Goal: Task Accomplishment & Management: Manage account settings

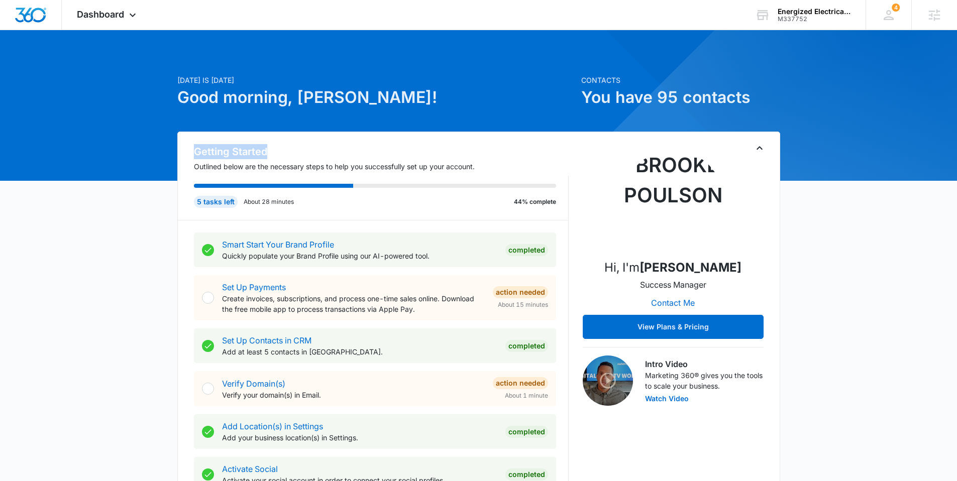
drag, startPoint x: 189, startPoint y: 150, endPoint x: 302, endPoint y: 150, distance: 113.1
click at [302, 150] on div "Getting Started Outlined below are the necessary steps to help you successfully…" at bounding box center [373, 182] width 391 height 76
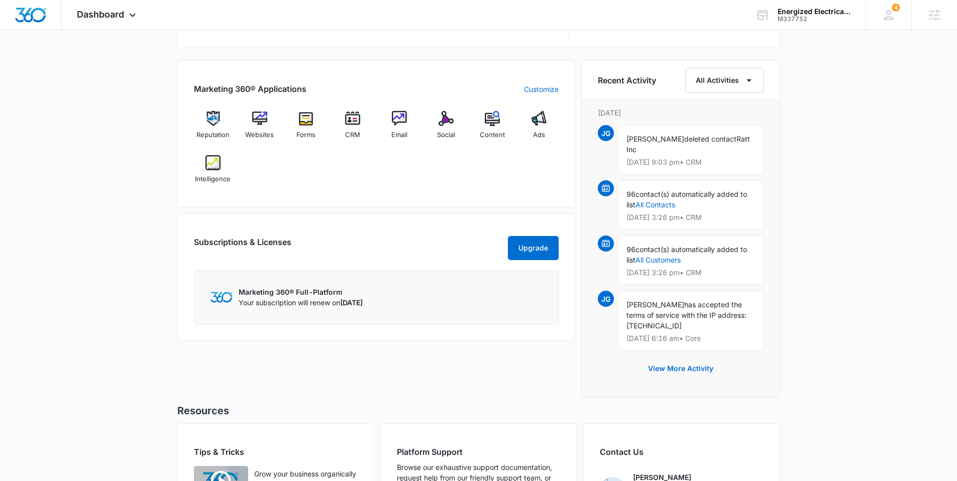
scroll to position [546, 0]
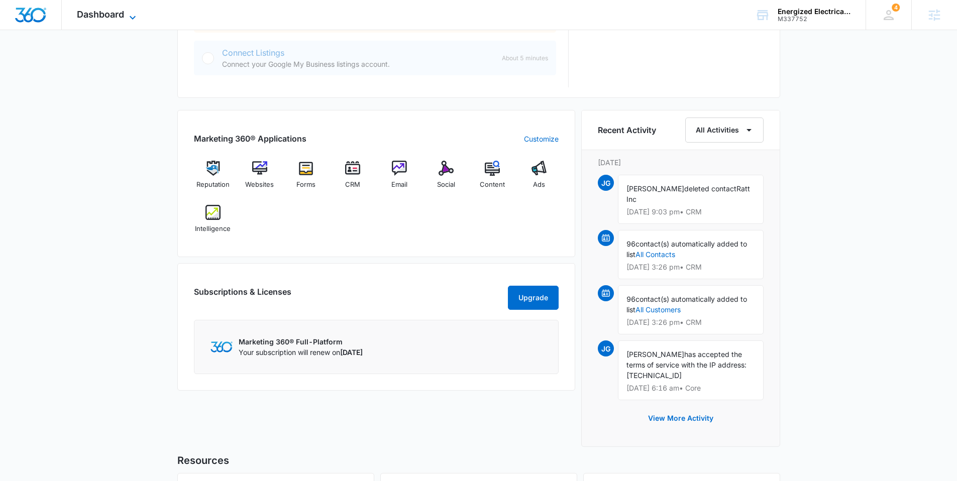
click at [103, 15] on span "Dashboard" at bounding box center [100, 14] width 47 height 11
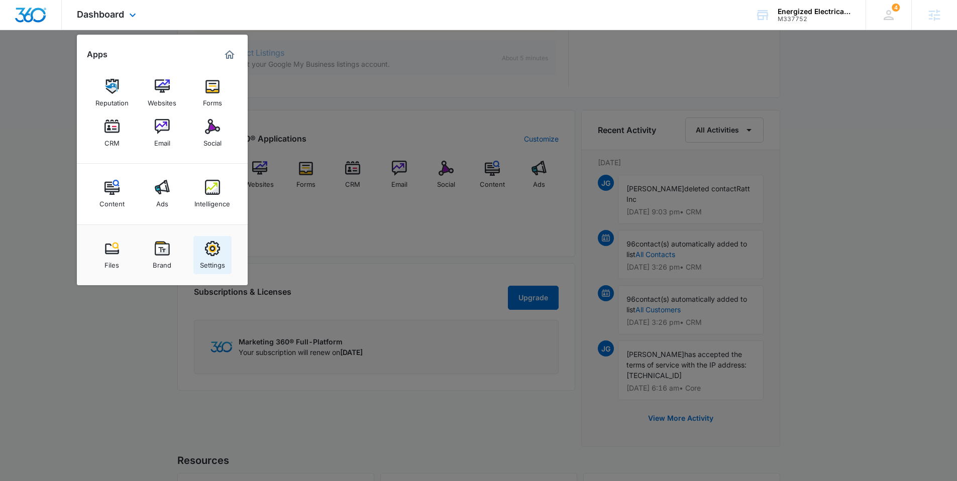
click at [213, 255] on img at bounding box center [212, 248] width 15 height 15
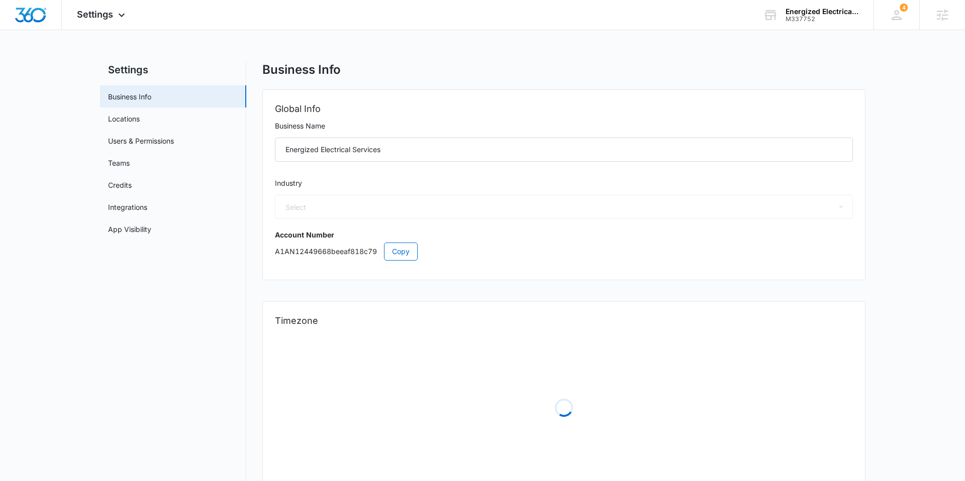
select select "17"
select select "US"
select select "America/Denver"
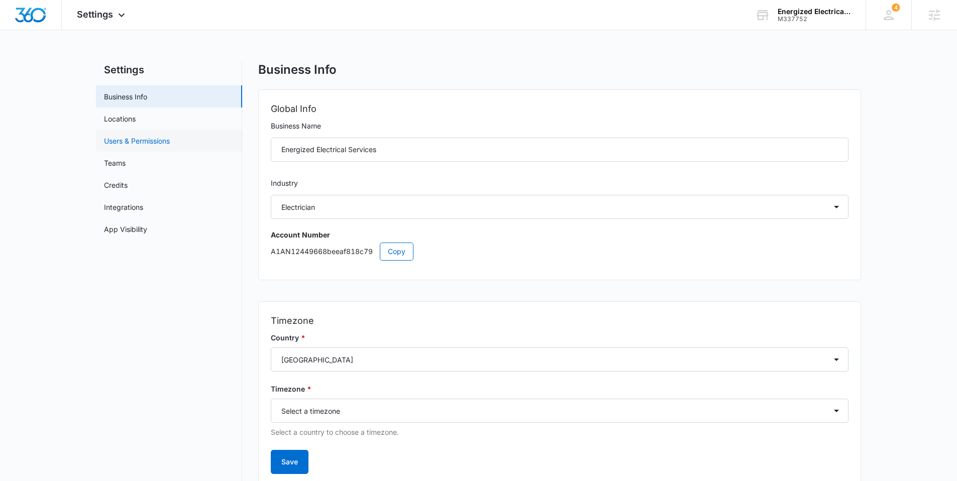
click at [138, 141] on link "Users & Permissions" at bounding box center [137, 141] width 66 height 11
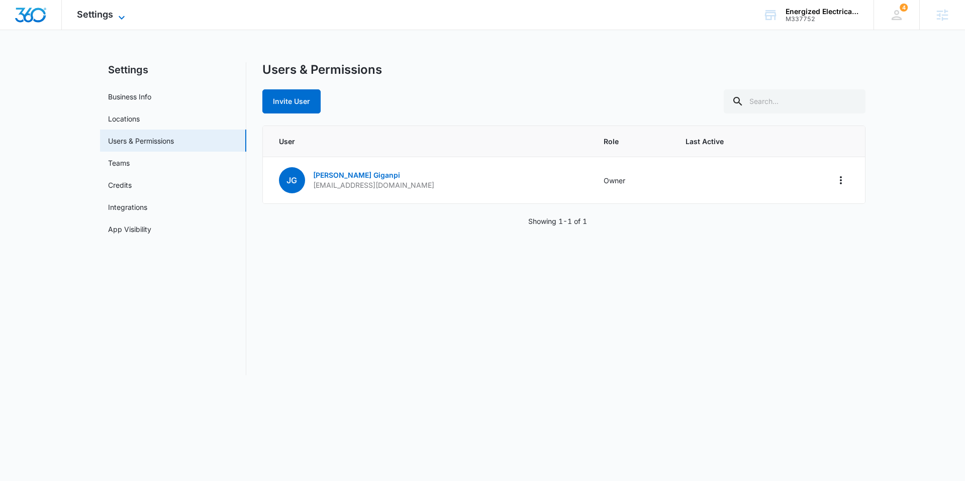
click at [95, 13] on span "Settings" at bounding box center [95, 14] width 36 height 11
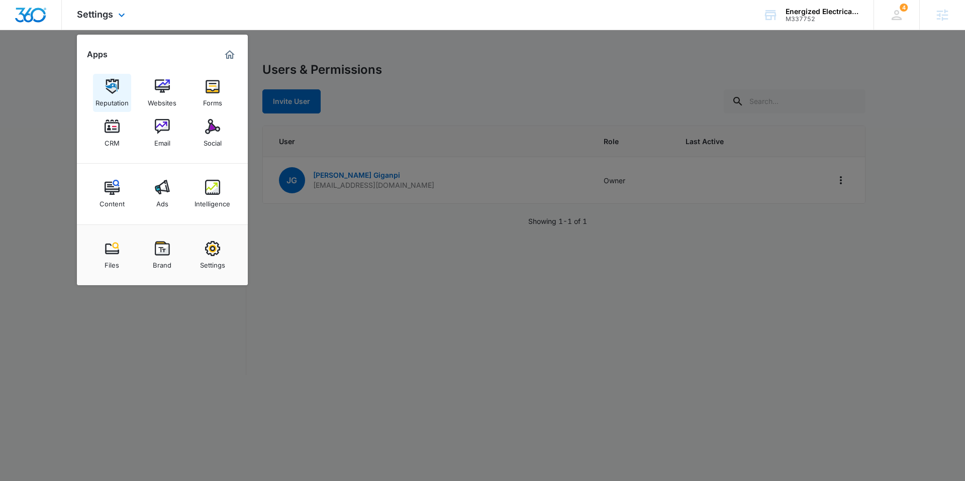
click at [115, 92] on img at bounding box center [112, 86] width 15 height 15
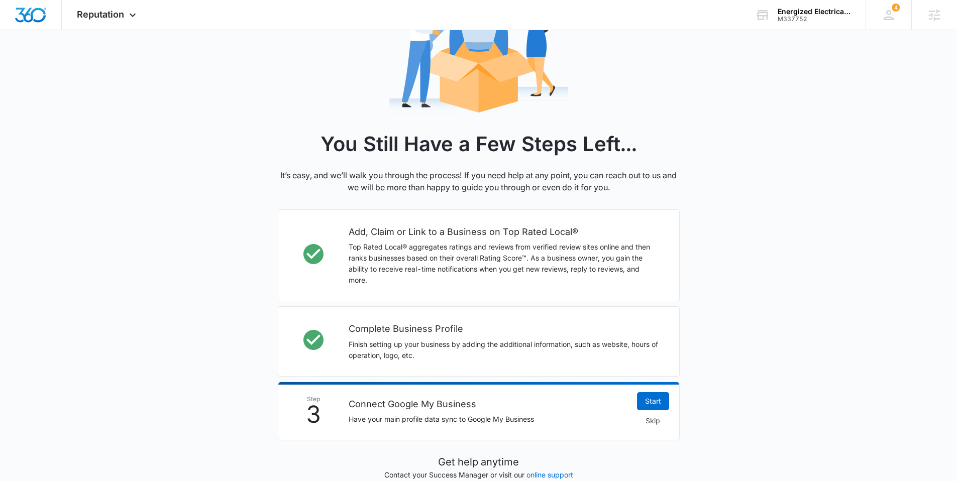
scroll to position [125, 0]
drag, startPoint x: 498, startPoint y: 228, endPoint x: 595, endPoint y: 233, distance: 97.6
click at [595, 233] on h2 "Add, Claim or Link to a Business on Top Rated Local®" at bounding box center [504, 231] width 311 height 14
click at [596, 233] on h2 "Add, Claim or Link to a Business on Top Rated Local®" at bounding box center [504, 231] width 311 height 14
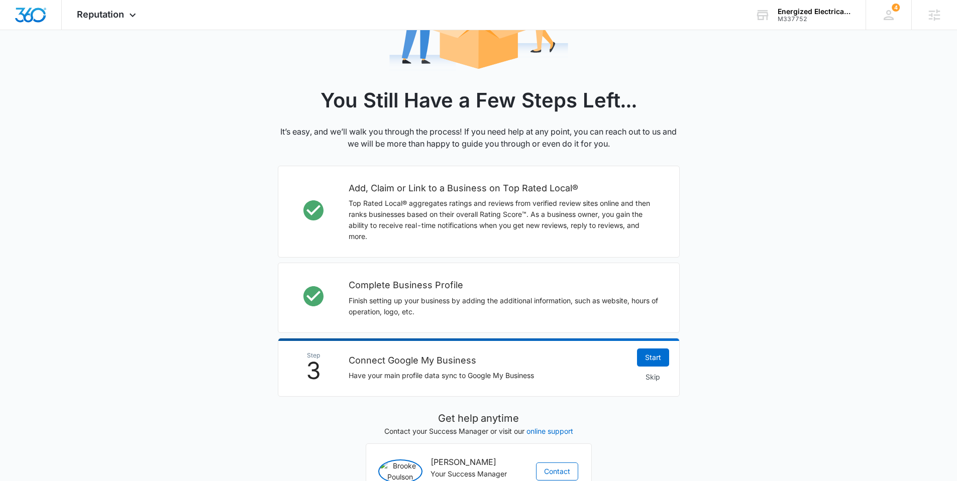
scroll to position [178, 0]
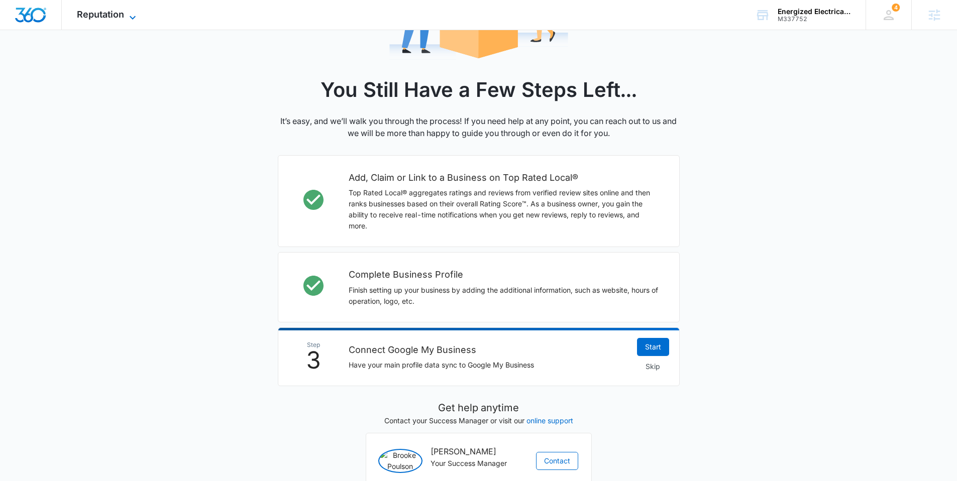
click at [100, 16] on span "Reputation" at bounding box center [100, 14] width 47 height 11
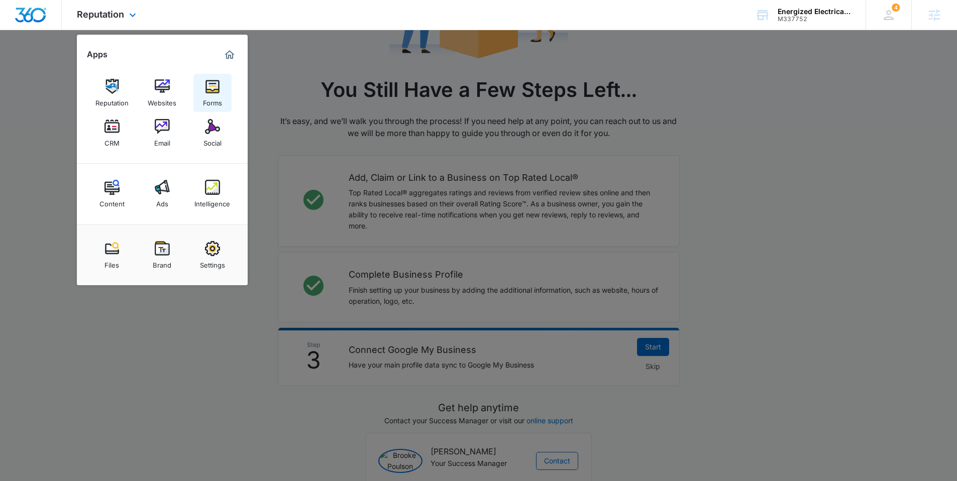
click at [214, 89] on img at bounding box center [212, 86] width 15 height 15
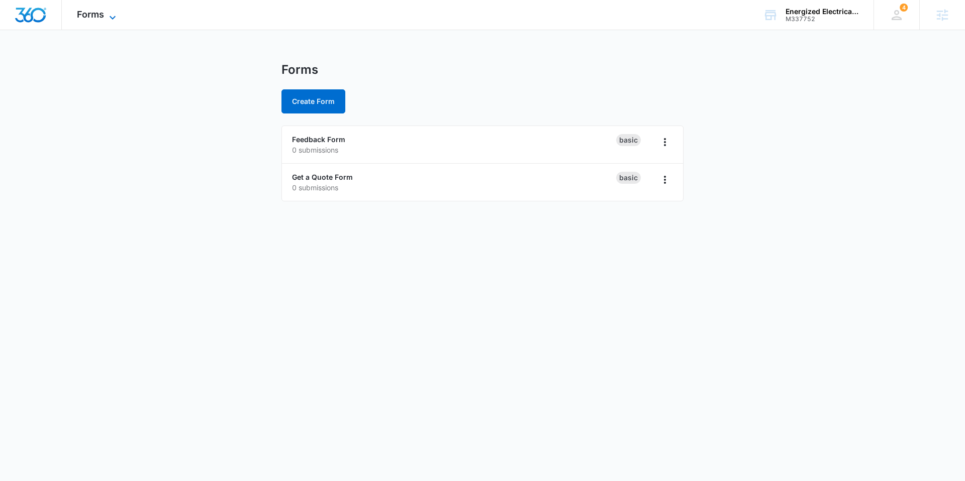
click at [93, 14] on span "Forms" at bounding box center [90, 14] width 27 height 11
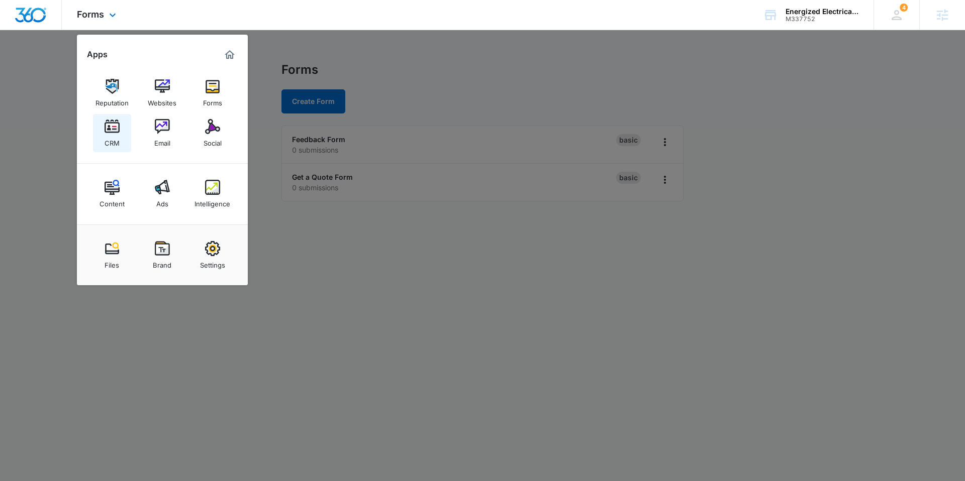
click at [113, 128] on img at bounding box center [112, 126] width 15 height 15
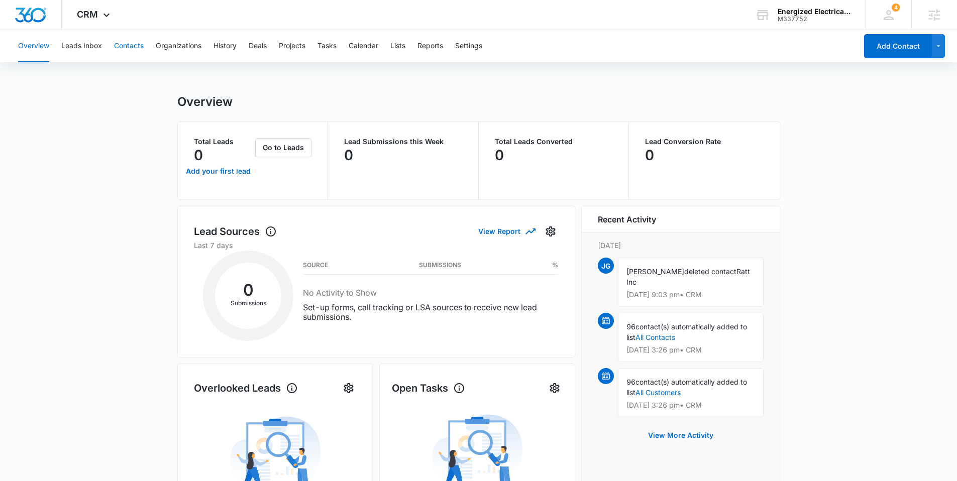
click at [123, 49] on button "Contacts" at bounding box center [129, 46] width 30 height 32
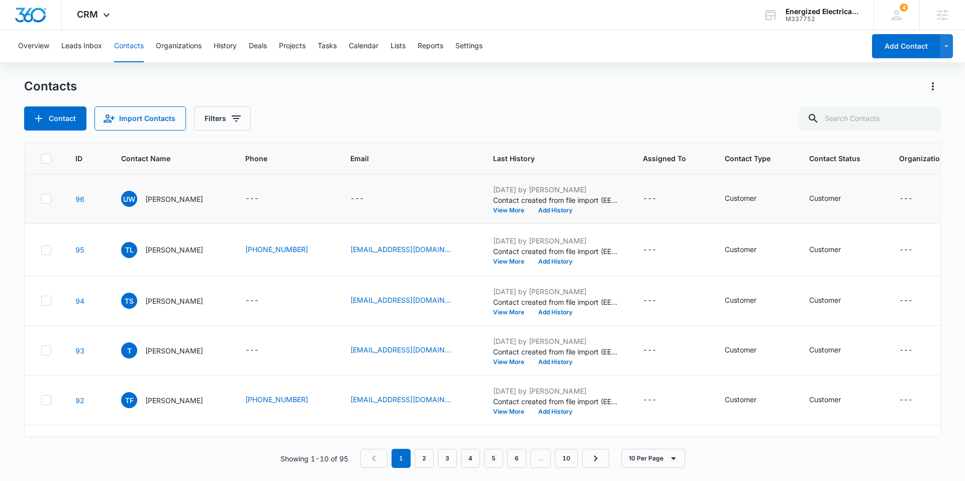
click at [46, 201] on icon at bounding box center [46, 198] width 6 height 5
click at [41, 199] on input "checkbox" at bounding box center [41, 199] width 1 height 1
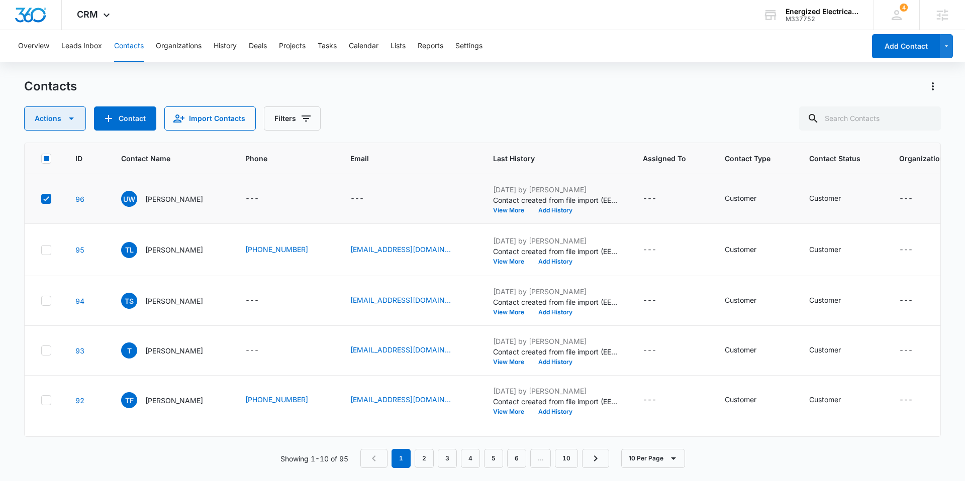
click at [67, 122] on icon "button" at bounding box center [71, 119] width 12 height 12
click at [47, 119] on button "Actions" at bounding box center [55, 119] width 62 height 24
click at [44, 255] on icon at bounding box center [46, 250] width 9 height 9
click at [41, 250] on input "checkbox" at bounding box center [41, 250] width 1 height 1
click at [46, 306] on icon at bounding box center [46, 300] width 9 height 9
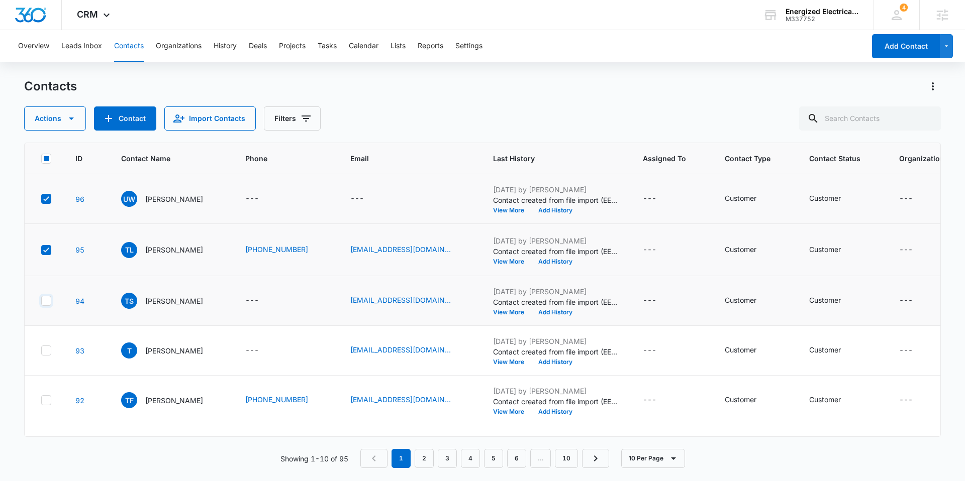
click at [41, 301] on input "checkbox" at bounding box center [41, 301] width 1 height 1
click at [44, 306] on icon at bounding box center [46, 300] width 9 height 9
click at [41, 301] on input "checkbox" at bounding box center [41, 301] width 1 height 1
click at [44, 255] on icon at bounding box center [46, 250] width 9 height 9
click at [41, 250] on input "checkbox" at bounding box center [41, 250] width 1 height 1
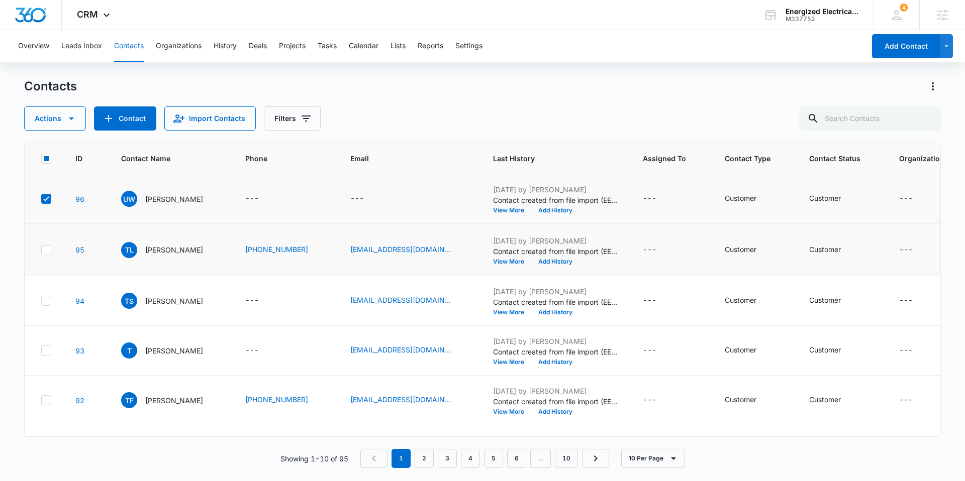
click at [47, 204] on icon at bounding box center [46, 198] width 9 height 9
click at [41, 199] on input "checkbox" at bounding box center [41, 199] width 1 height 1
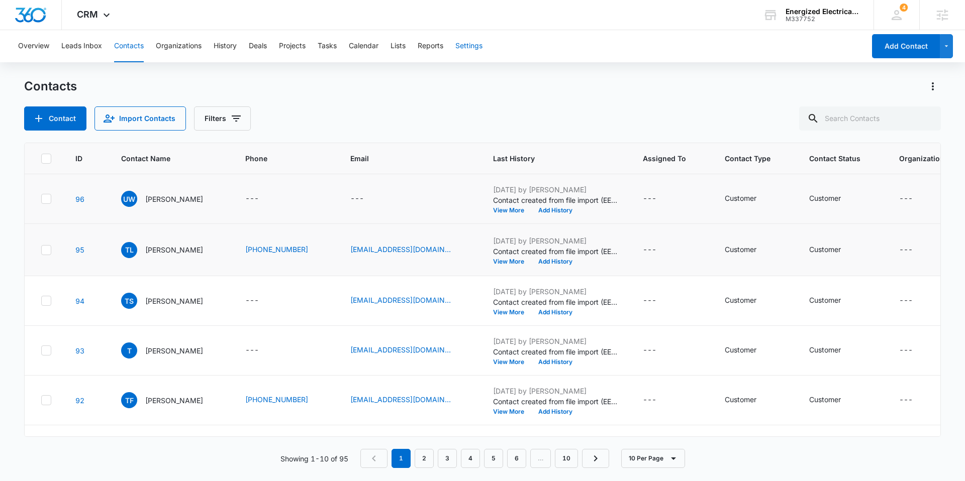
click at [469, 46] on button "Settings" at bounding box center [468, 46] width 27 height 32
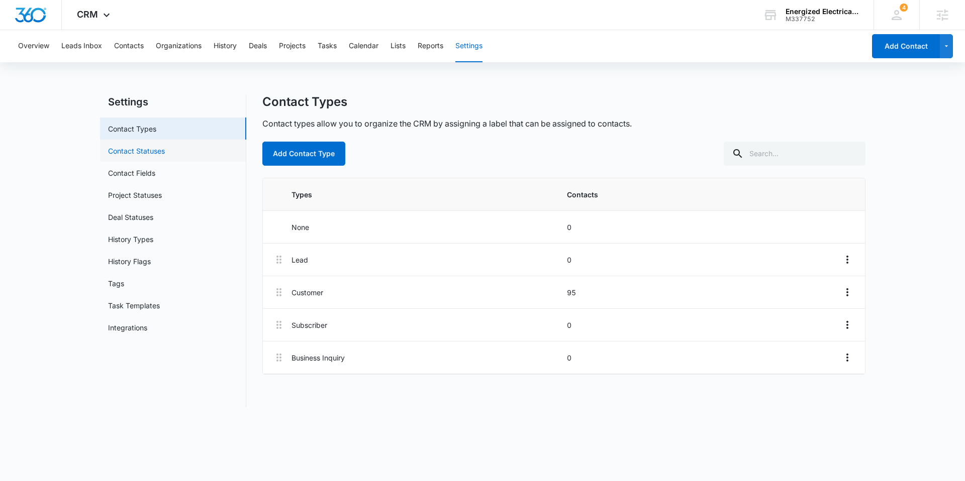
click at [148, 149] on link "Contact Statuses" at bounding box center [136, 151] width 57 height 11
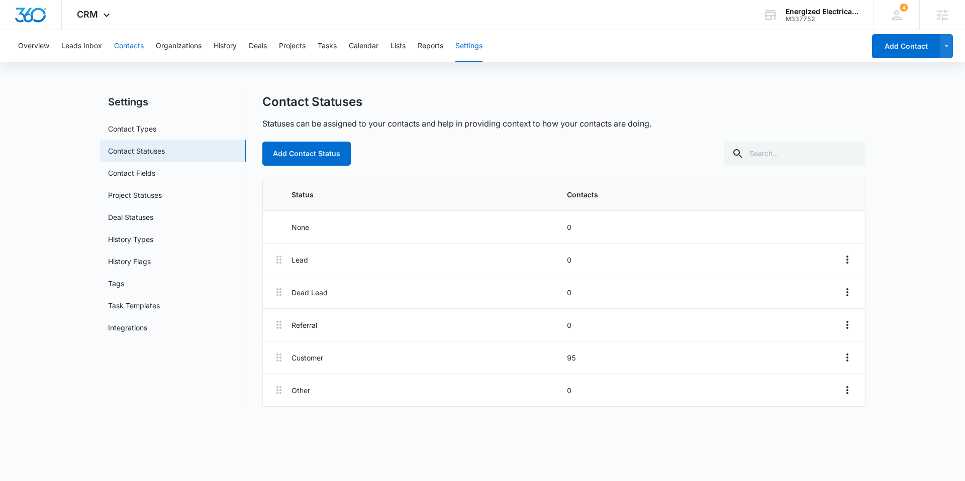
click at [139, 46] on button "Contacts" at bounding box center [129, 46] width 30 height 32
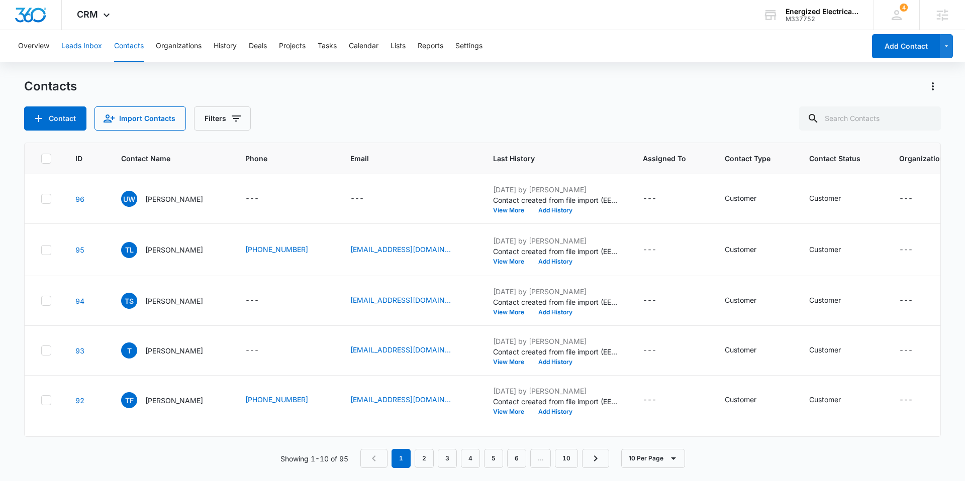
click at [76, 48] on button "Leads Inbox" at bounding box center [81, 46] width 41 height 32
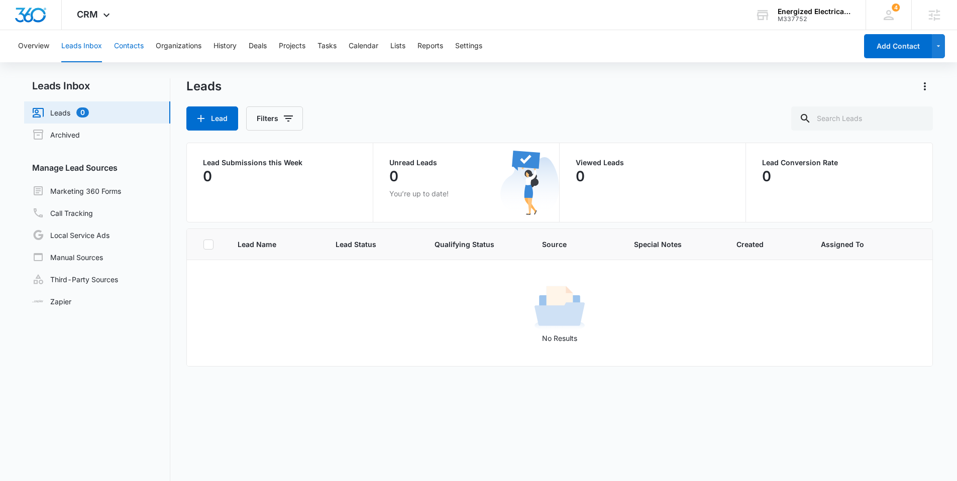
click at [123, 47] on button "Contacts" at bounding box center [129, 46] width 30 height 32
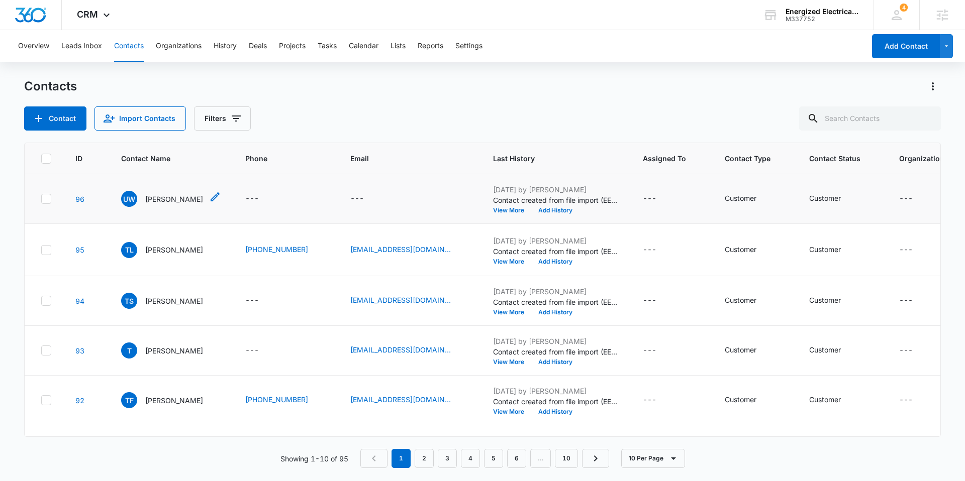
click at [157, 205] on p "Uriah Williams" at bounding box center [174, 199] width 58 height 11
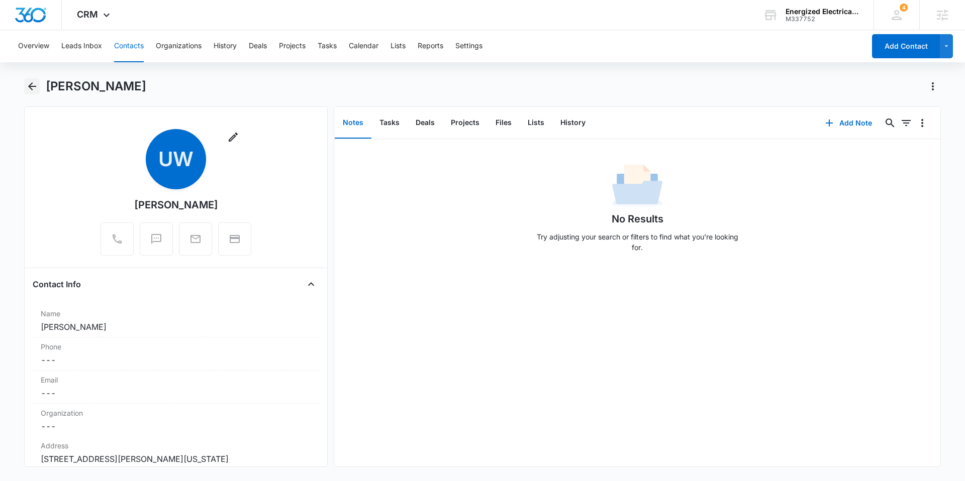
click at [32, 82] on icon "Back" at bounding box center [32, 86] width 8 height 8
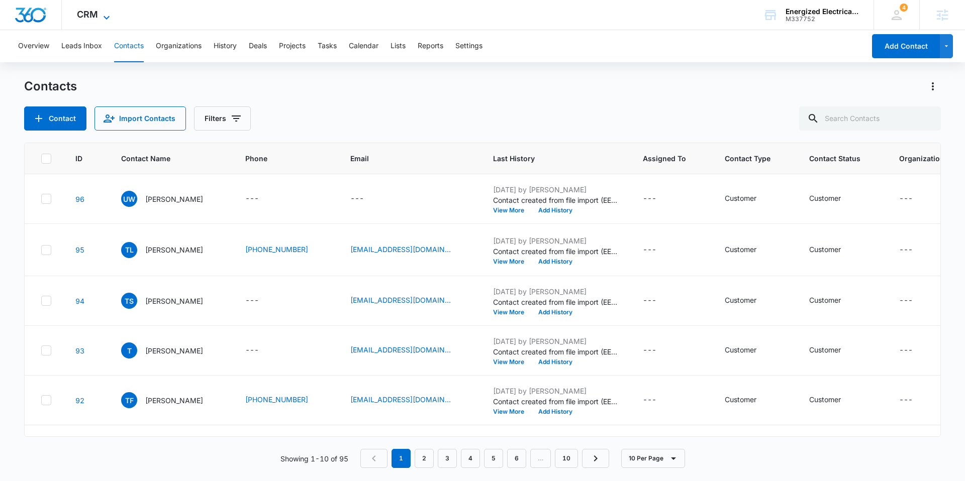
click at [87, 14] on span "CRM" at bounding box center [87, 14] width 21 height 11
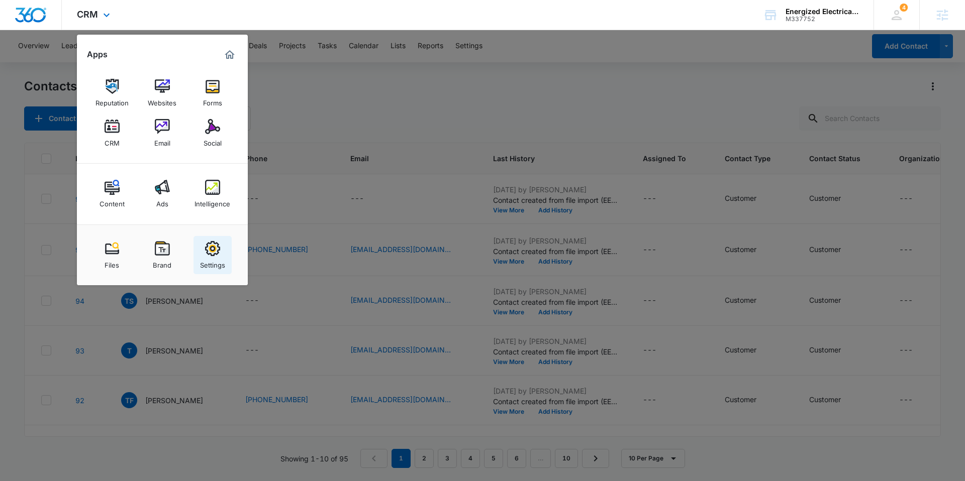
click at [211, 255] on img at bounding box center [212, 248] width 15 height 15
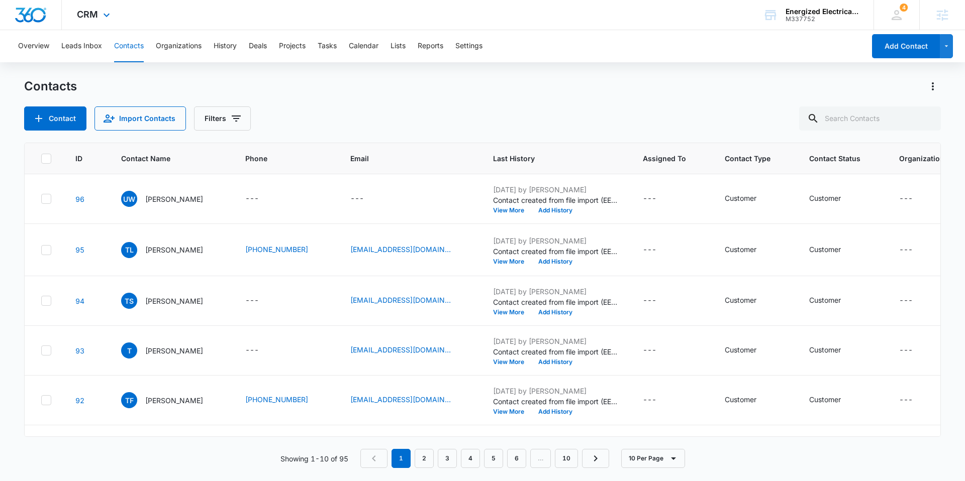
select select "17"
select select "US"
select select "America/[GEOGRAPHIC_DATA]"
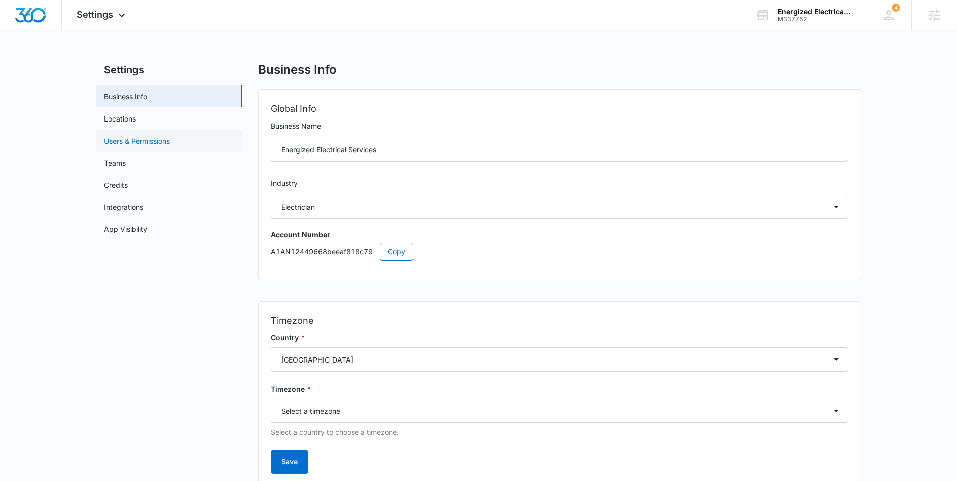
click at [145, 138] on link "Users & Permissions" at bounding box center [137, 141] width 66 height 11
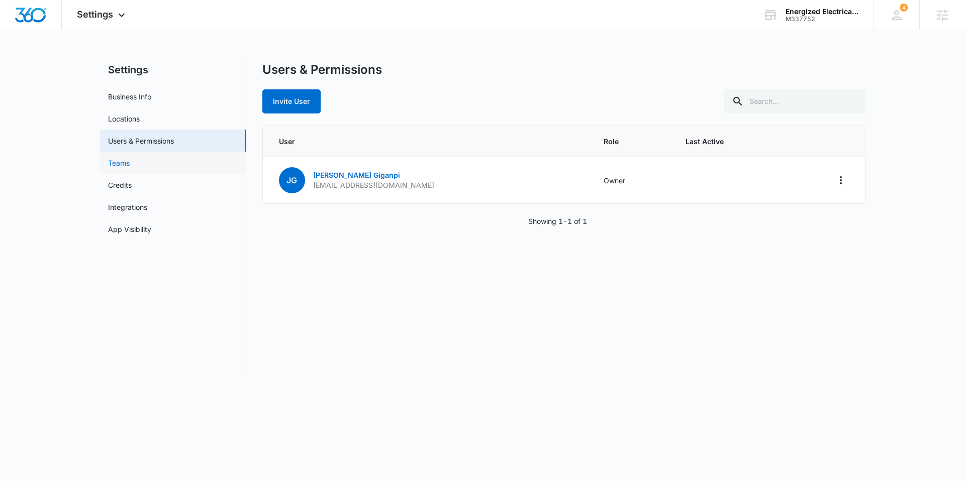
click at [120, 163] on link "Teams" at bounding box center [119, 163] width 22 height 11
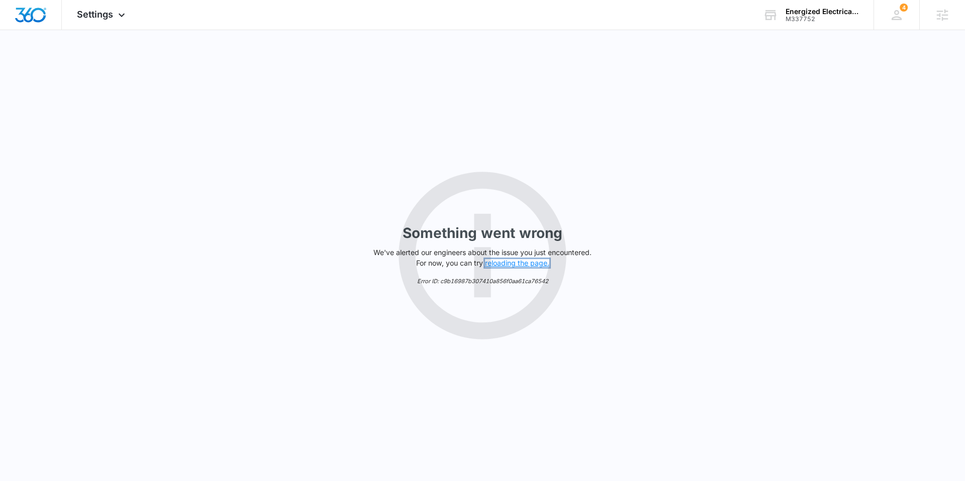
click at [516, 260] on button "reloading the page." at bounding box center [517, 263] width 64 height 8
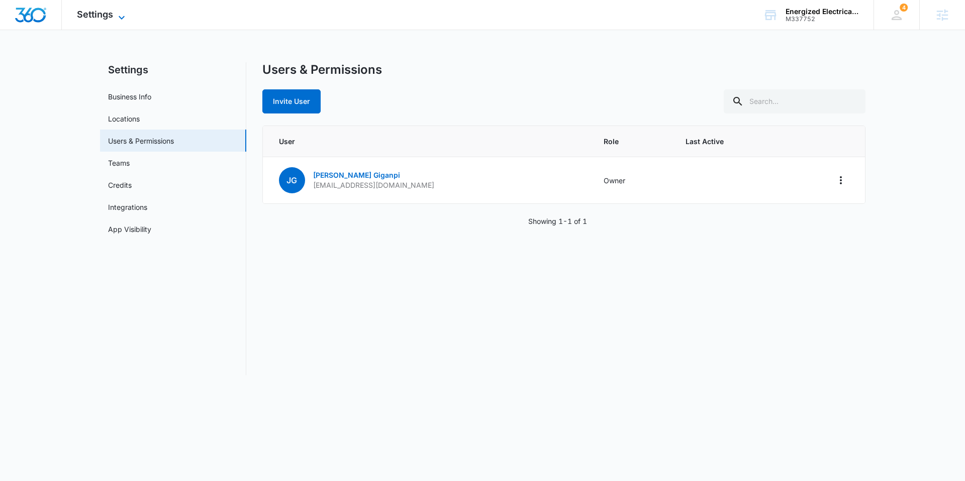
click at [104, 14] on span "Settings" at bounding box center [95, 14] width 36 height 11
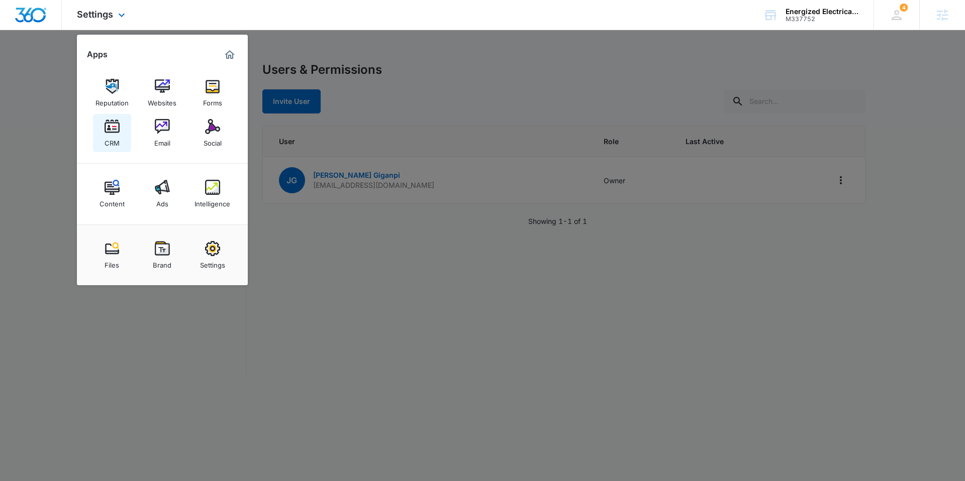
click at [109, 134] on img at bounding box center [112, 126] width 15 height 15
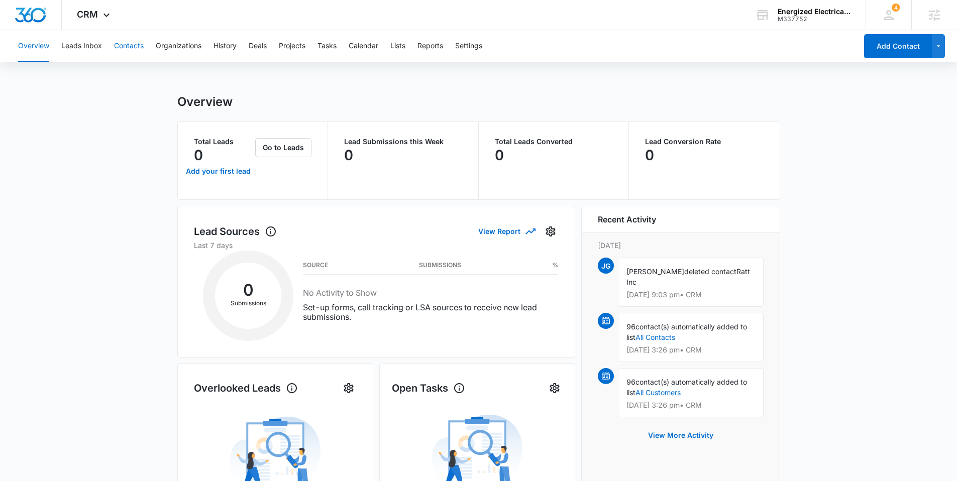
click at [128, 45] on button "Contacts" at bounding box center [129, 46] width 30 height 32
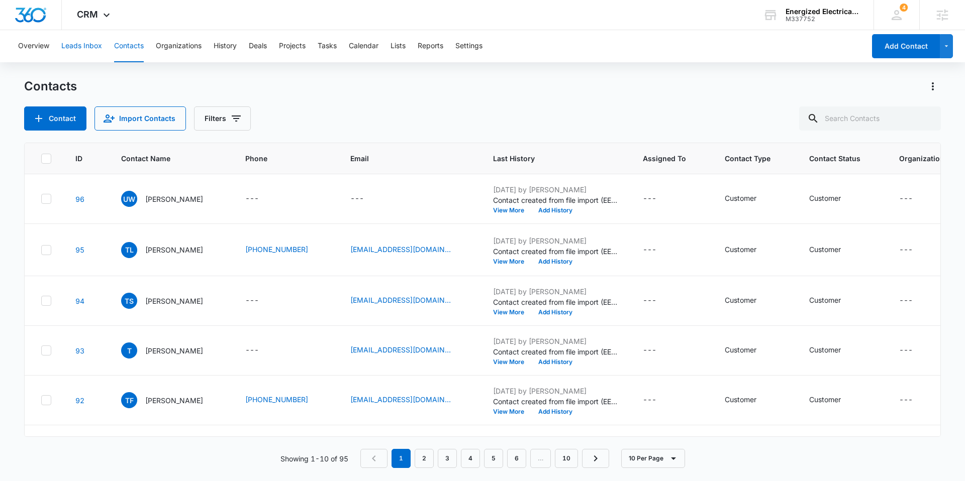
click at [82, 48] on button "Leads Inbox" at bounding box center [81, 46] width 41 height 32
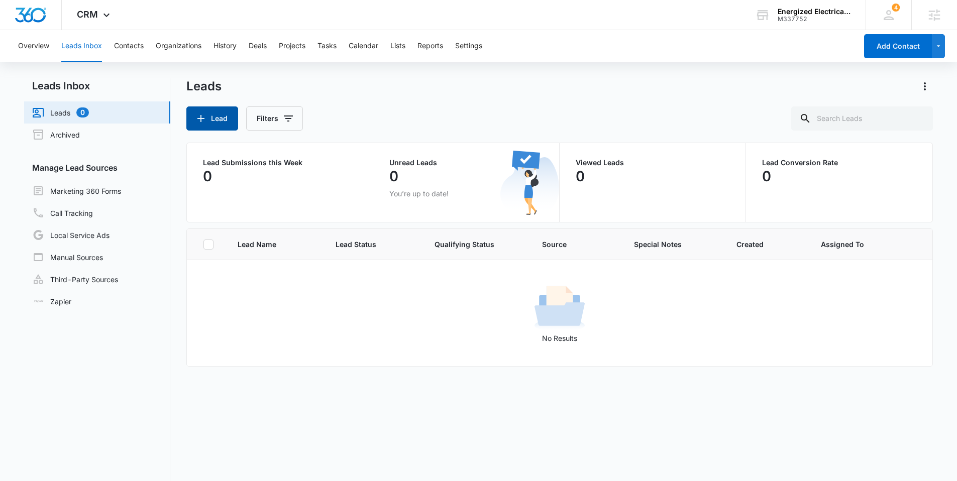
click at [201, 117] on icon "button" at bounding box center [201, 119] width 12 height 12
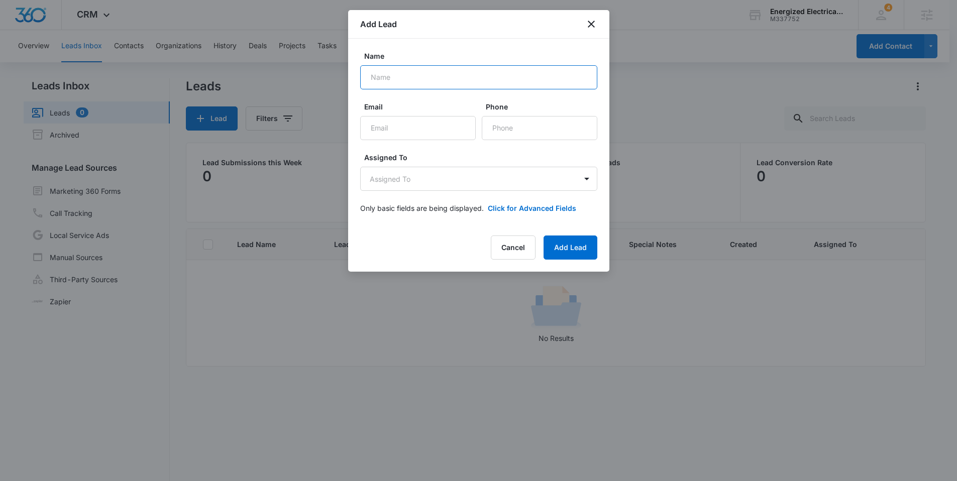
click at [419, 74] on input "Name" at bounding box center [478, 77] width 237 height 24
type input "Test Lead"
click at [402, 125] on input "Email" at bounding box center [418, 128] width 116 height 24
type input "tyler.brungardt@madwire.com"
type input "(970) 614-1258"
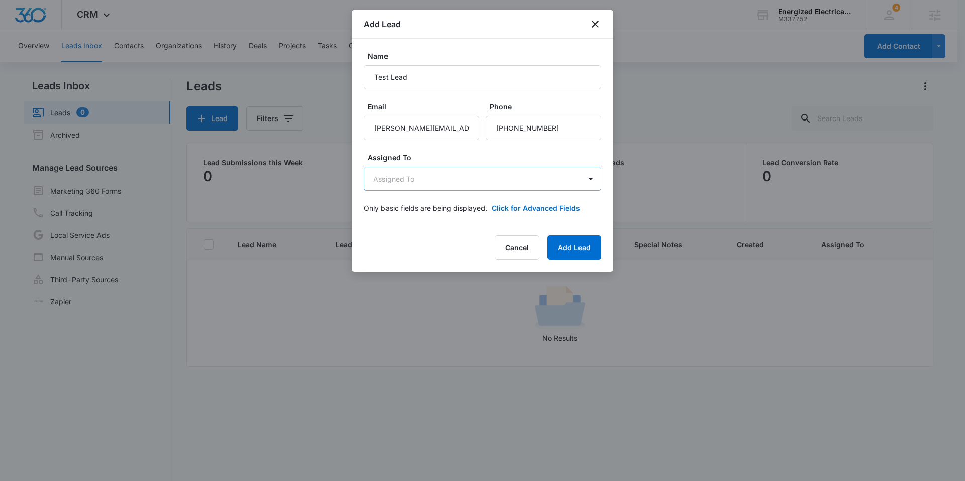
click at [428, 182] on body "CRM Apps Reputation Websites Forms CRM Email Social Content Ads Intelligence Fi…" at bounding box center [482, 283] width 965 height 566
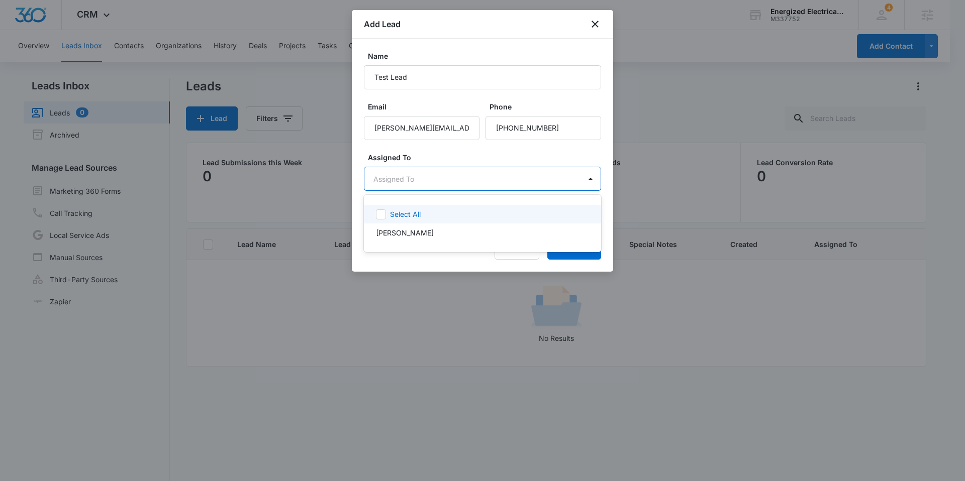
click at [427, 181] on div at bounding box center [482, 240] width 965 height 481
click at [408, 181] on body "CRM Apps Reputation Websites Forms CRM Email Social Content Ads Intelligence Fi…" at bounding box center [482, 240] width 965 height 481
click at [404, 234] on p "Jon Giganpi" at bounding box center [405, 233] width 58 height 11
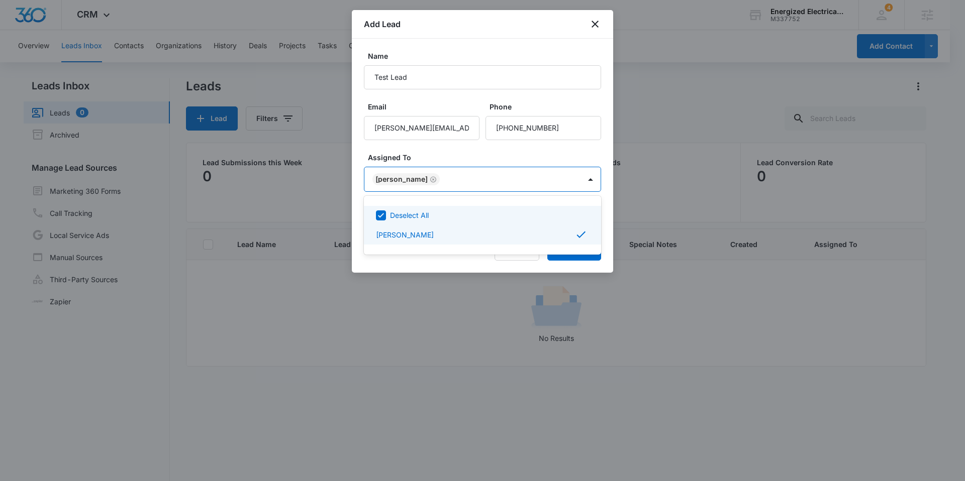
click at [378, 215] on icon at bounding box center [380, 215] width 9 height 9
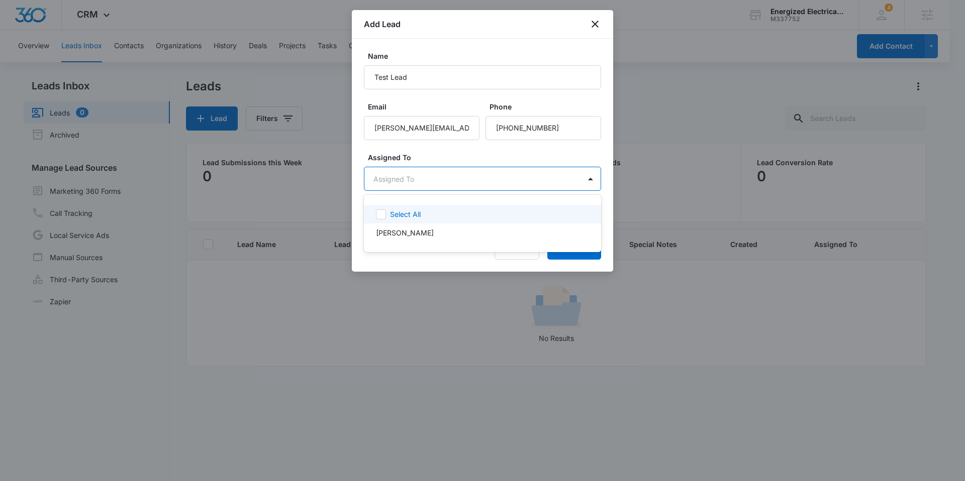
click at [457, 151] on div at bounding box center [482, 240] width 965 height 481
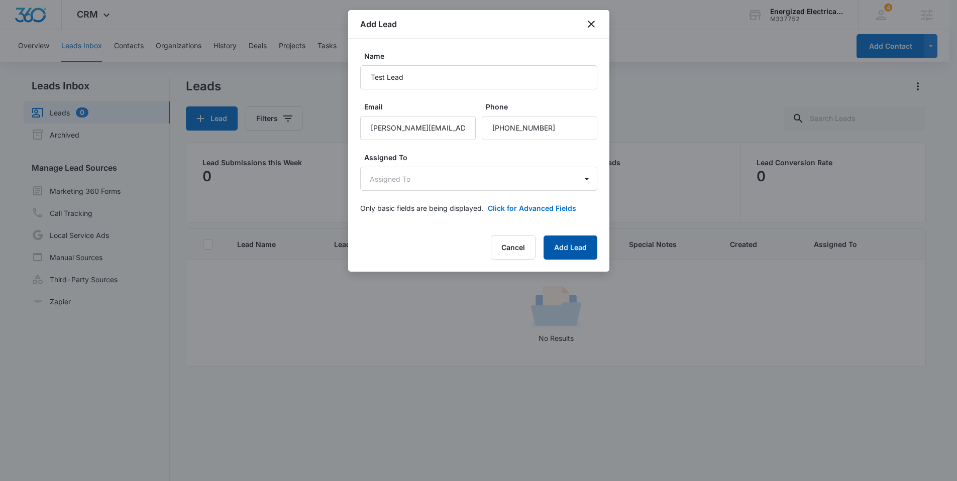
click at [575, 247] on button "Add Lead" at bounding box center [571, 248] width 54 height 24
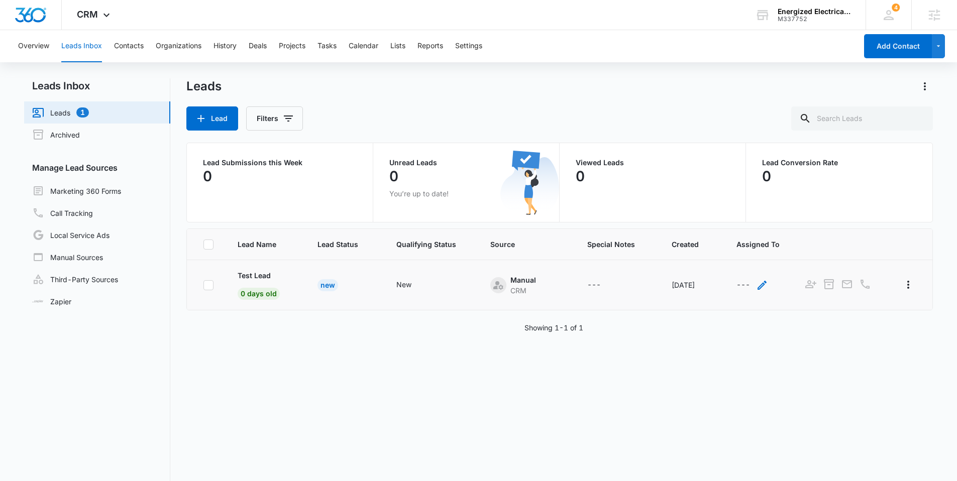
click at [756, 286] on icon "- - Select to Edit Field" at bounding box center [762, 285] width 12 height 12
click at [732, 214] on div "Assigned To" at bounding box center [735, 221] width 63 height 23
click at [733, 278] on p "Jon Giganpi" at bounding box center [745, 275] width 58 height 11
click at [691, 334] on div "Lead Name Lead Status Qualifying Status Source Special Notes Created Assigned T…" at bounding box center [559, 392] width 747 height 326
click at [758, 287] on icon "- - Select to Edit Field" at bounding box center [762, 285] width 9 height 9
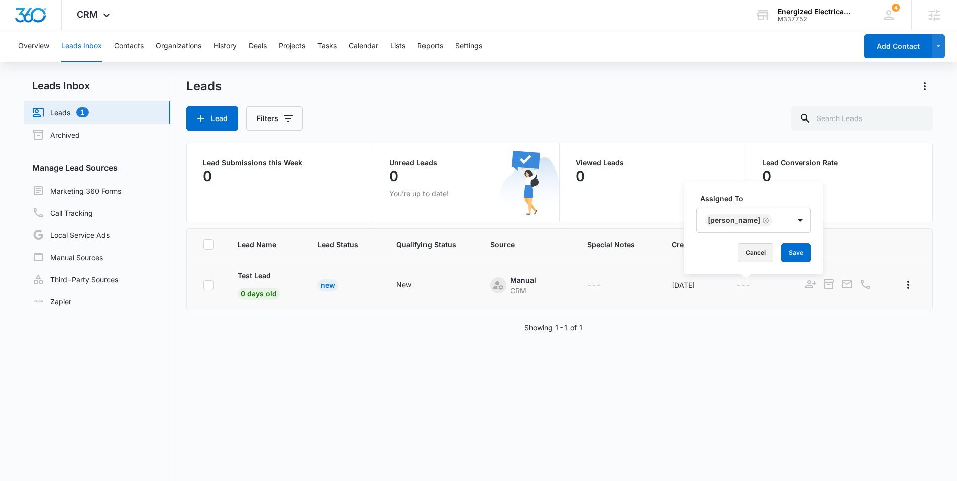
click at [738, 251] on button "Cancel" at bounding box center [755, 252] width 35 height 19
click at [903, 283] on icon "Actions" at bounding box center [908, 285] width 12 height 12
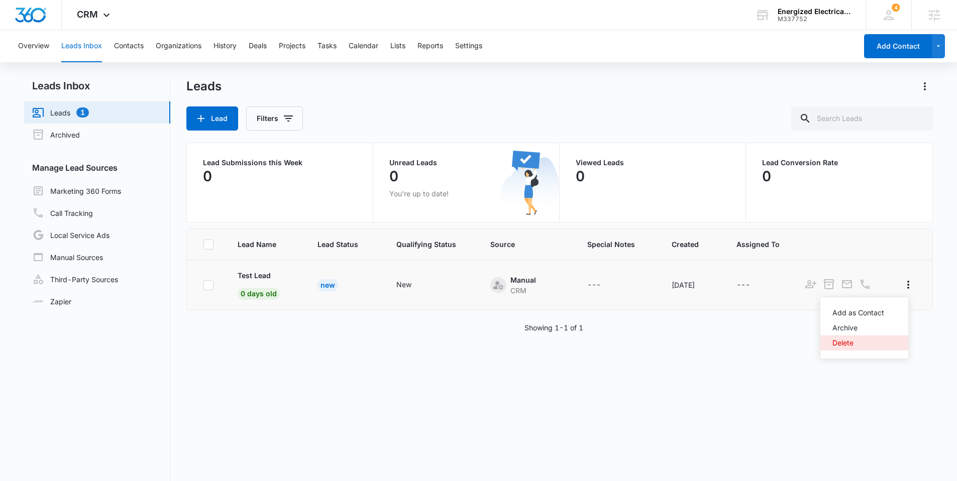
click at [844, 344] on div "Delete" at bounding box center [859, 343] width 52 height 7
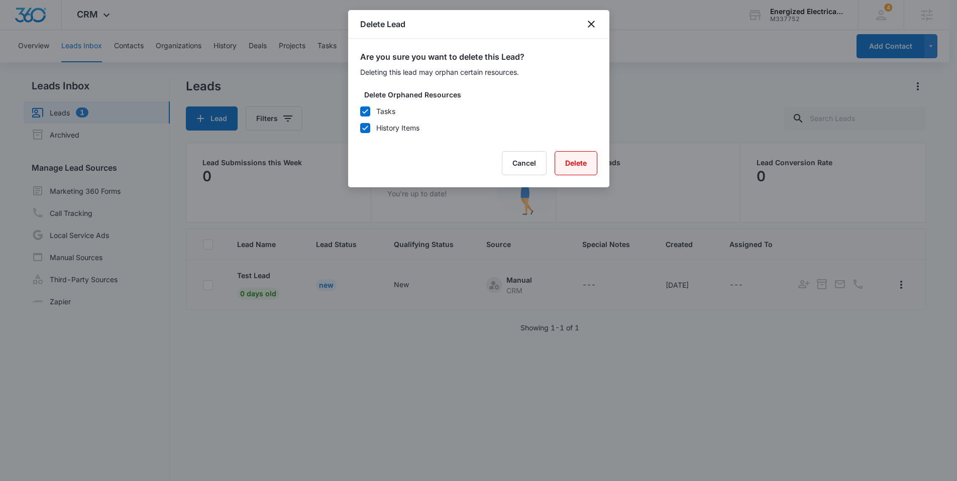
click at [584, 169] on button "Delete" at bounding box center [576, 163] width 43 height 24
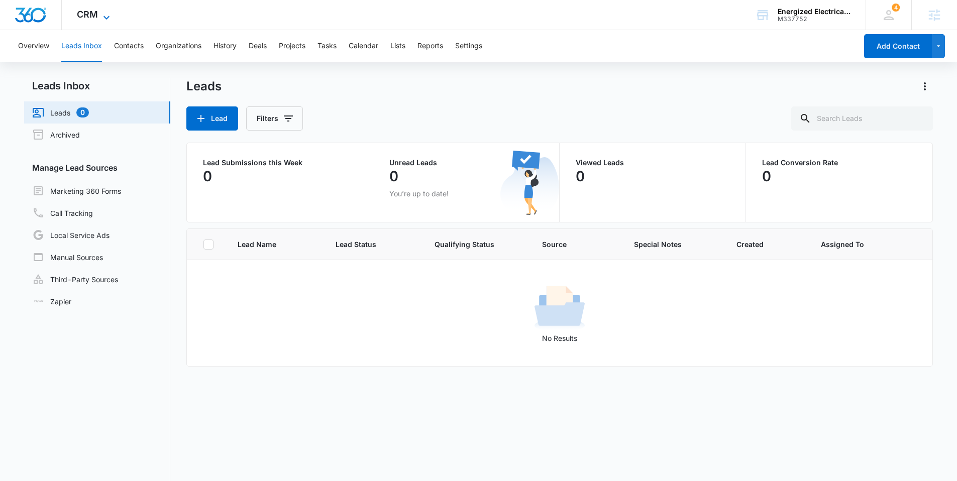
click at [78, 12] on span "CRM" at bounding box center [87, 14] width 21 height 11
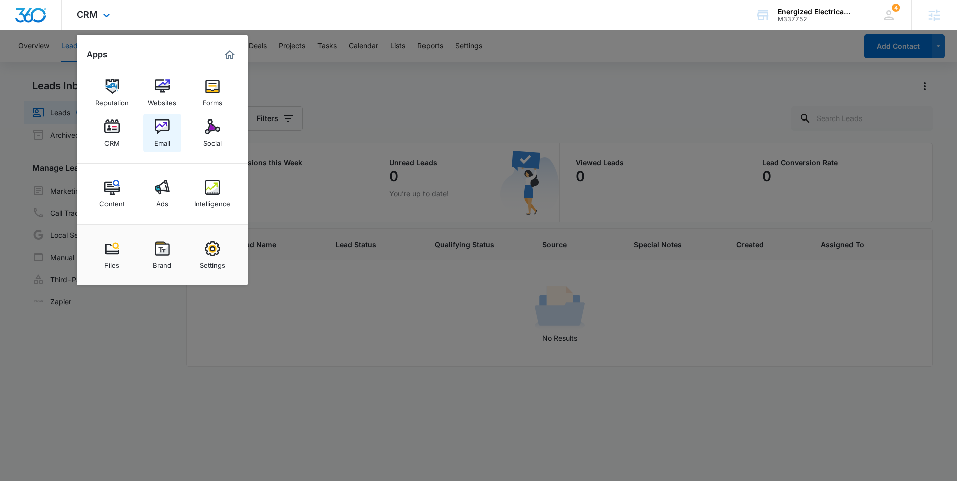
click at [160, 126] on img at bounding box center [162, 126] width 15 height 15
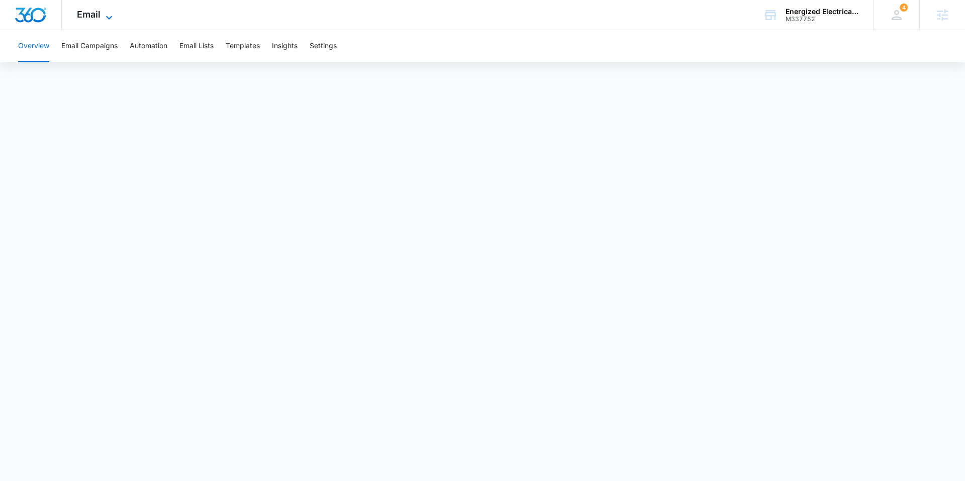
click at [84, 12] on span "Email" at bounding box center [89, 14] width 24 height 11
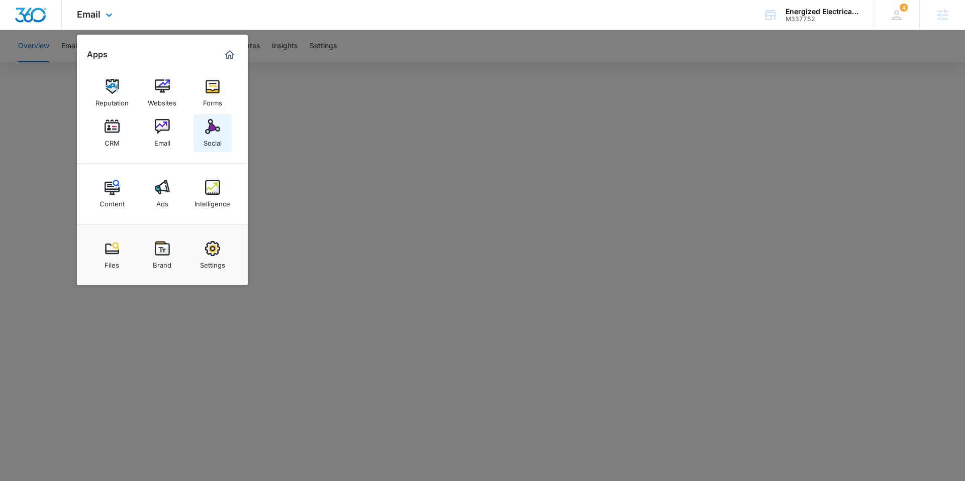
click at [210, 125] on img at bounding box center [212, 126] width 15 height 15
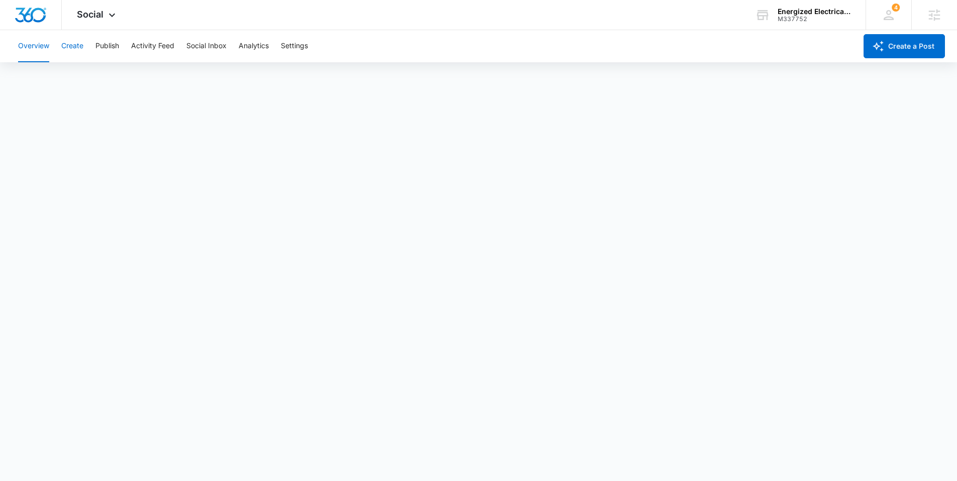
click at [72, 44] on button "Create" at bounding box center [72, 46] width 22 height 32
click at [84, 15] on span "Social" at bounding box center [90, 14] width 27 height 11
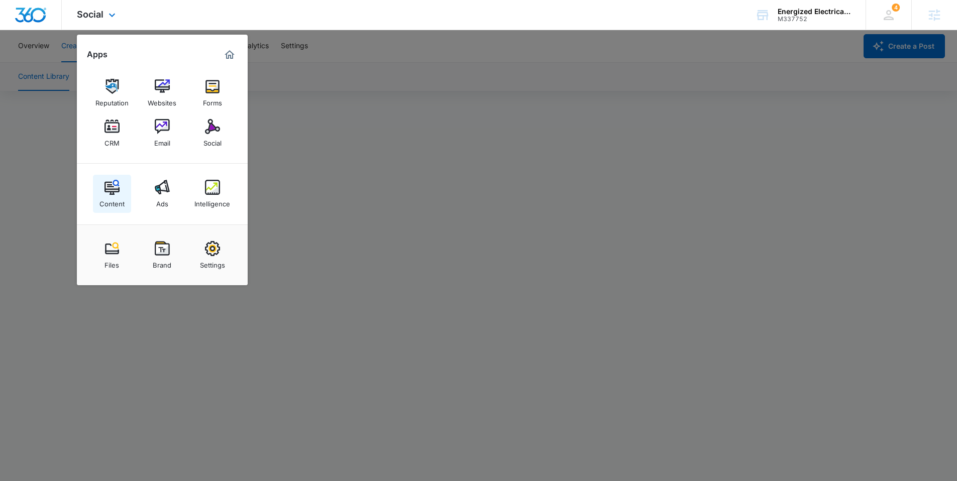
click at [105, 190] on img at bounding box center [112, 187] width 15 height 15
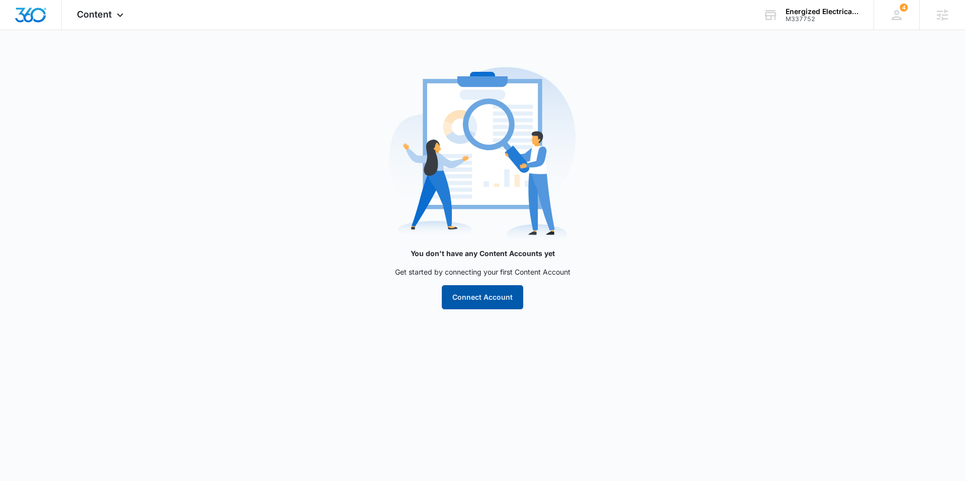
click at [482, 304] on button "Connect Account" at bounding box center [482, 297] width 81 height 24
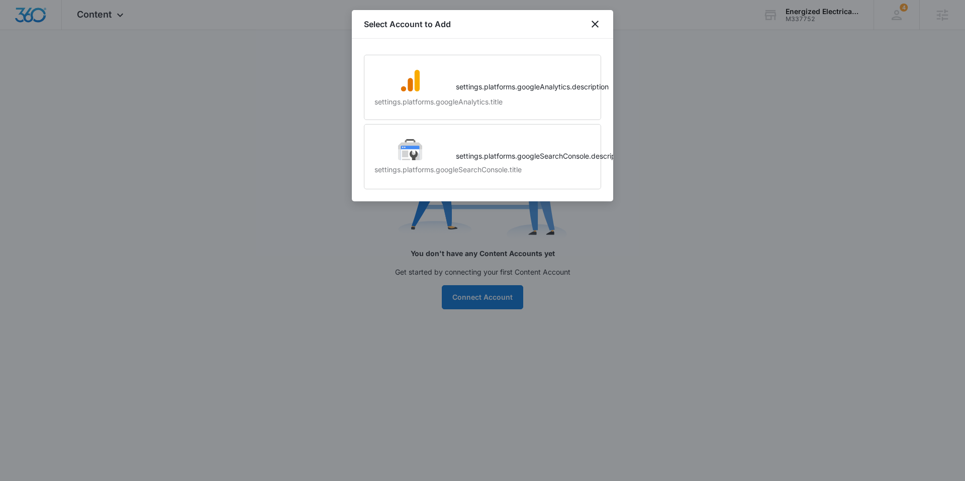
click at [287, 121] on div at bounding box center [482, 240] width 965 height 481
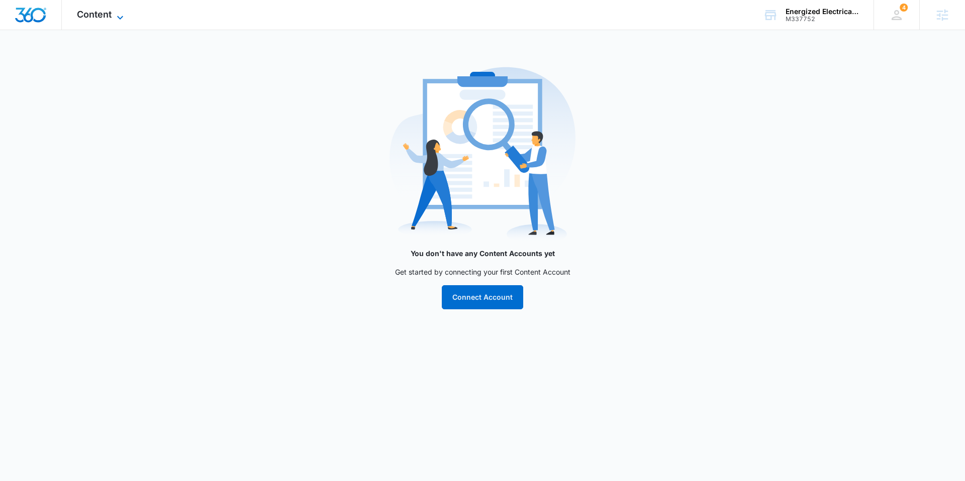
click at [95, 15] on span "Content" at bounding box center [94, 14] width 35 height 11
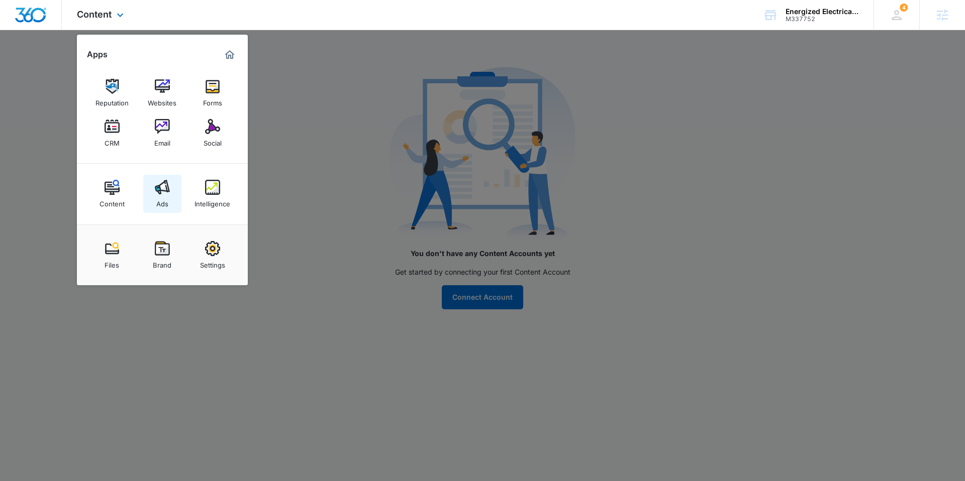
click at [158, 191] on img at bounding box center [162, 187] width 15 height 15
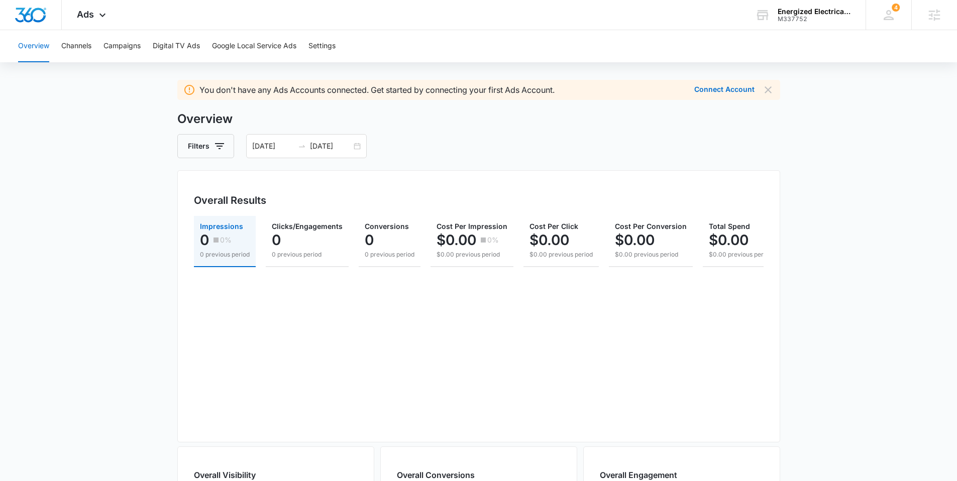
scroll to position [3, 0]
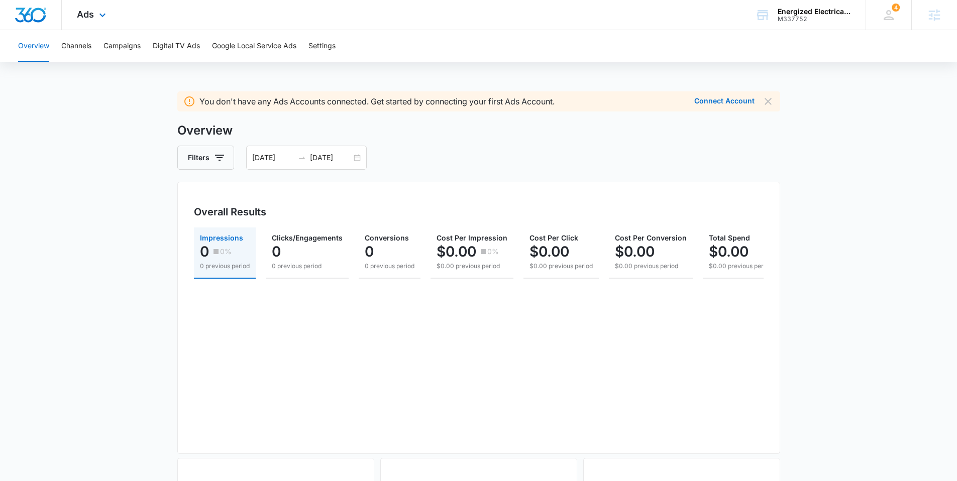
click at [94, 14] on div "Ads Apps Reputation Websites Forms CRM Email Social Content Ads Intelligence Fi…" at bounding box center [93, 15] width 62 height 30
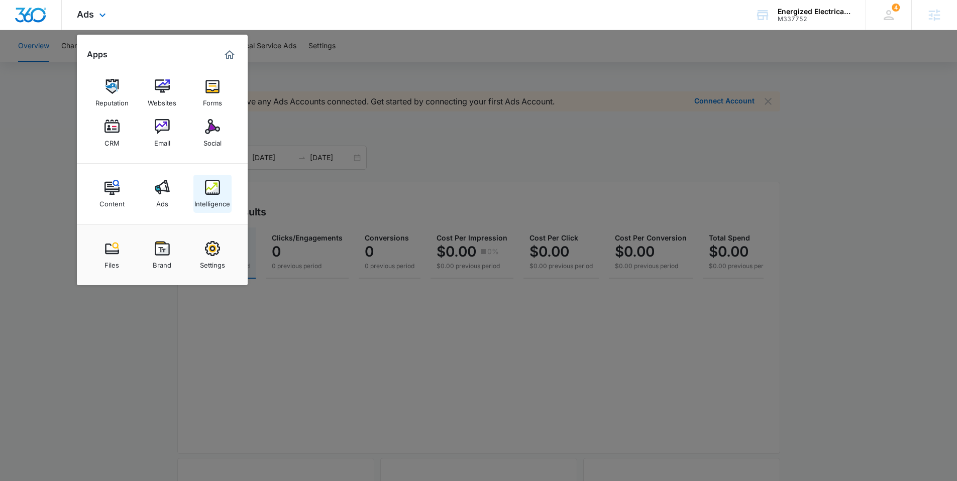
click at [211, 186] on img at bounding box center [212, 187] width 15 height 15
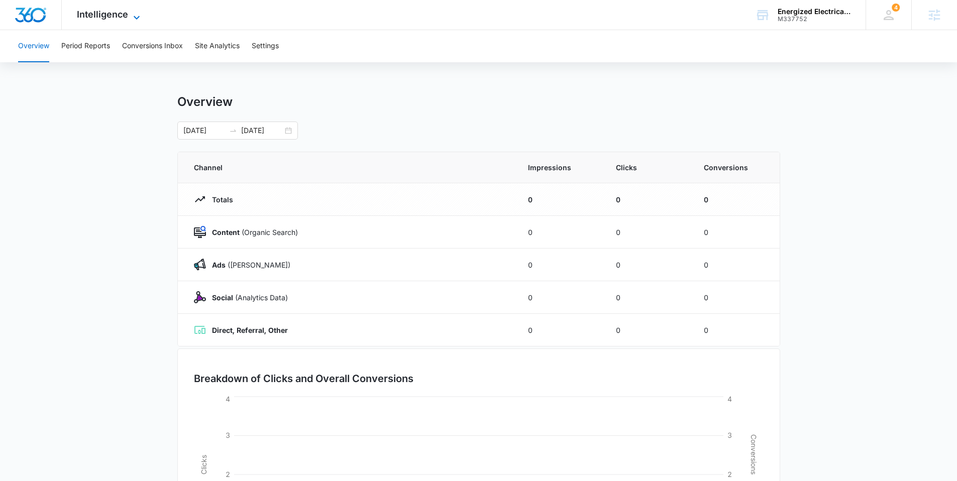
click at [98, 14] on span "Intelligence" at bounding box center [102, 14] width 51 height 11
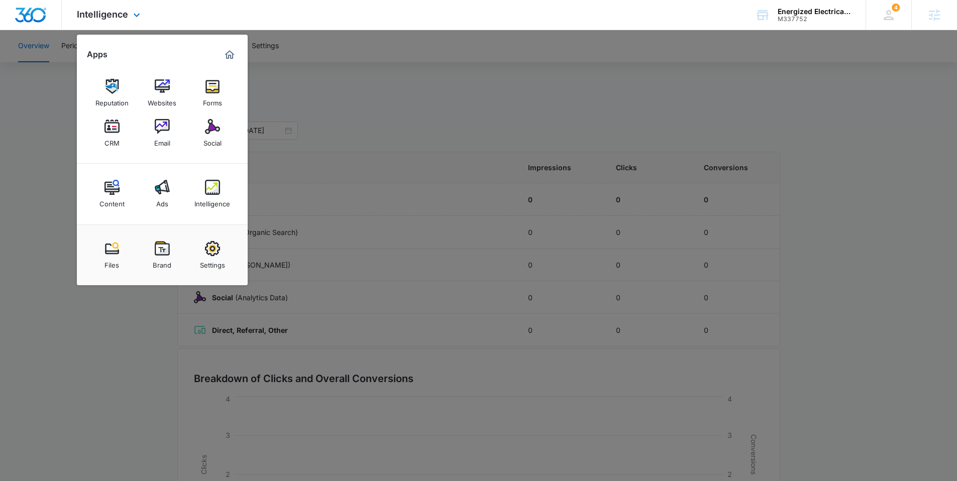
click at [227, 51] on img "Marketing 360® Dashboard" at bounding box center [230, 55] width 12 height 12
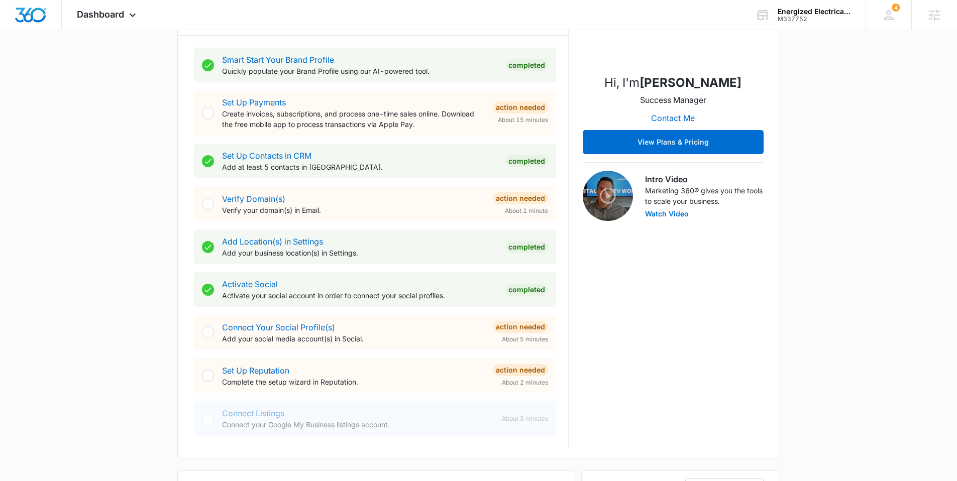
scroll to position [223, 0]
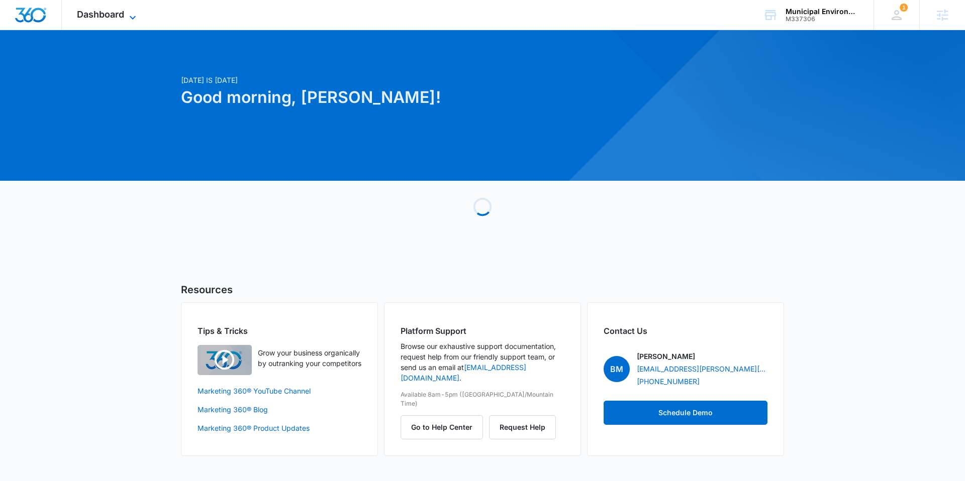
click at [99, 17] on span "Dashboard" at bounding box center [100, 14] width 47 height 11
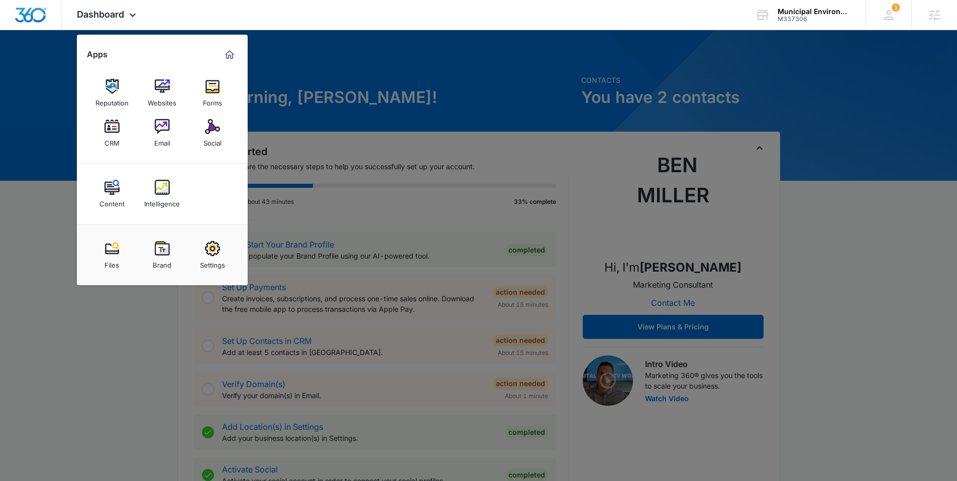
click at [356, 58] on div at bounding box center [478, 240] width 957 height 481
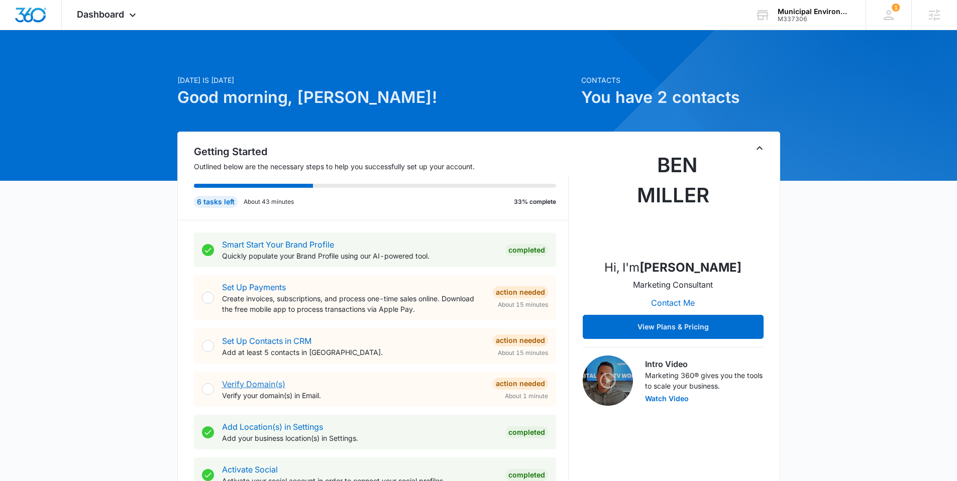
click at [261, 382] on link "Verify Domain(s)" at bounding box center [253, 384] width 63 height 10
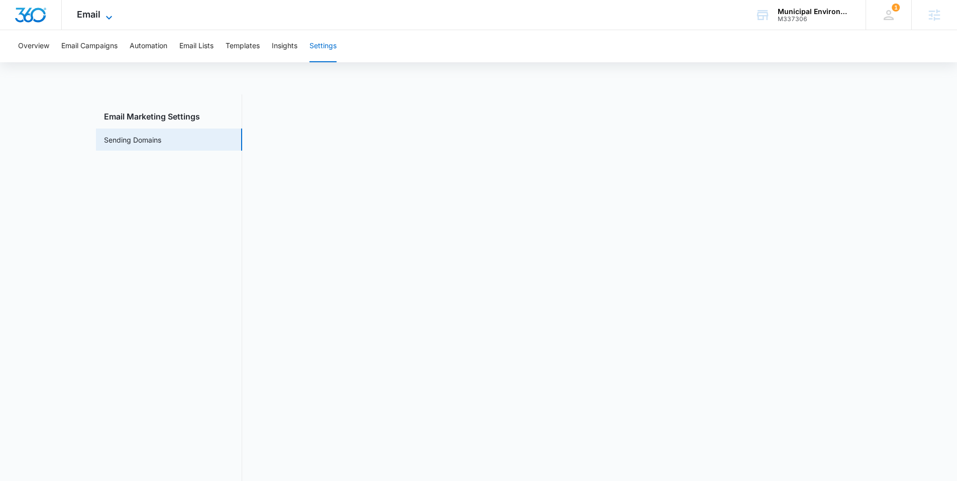
click at [86, 17] on span "Email" at bounding box center [89, 14] width 24 height 11
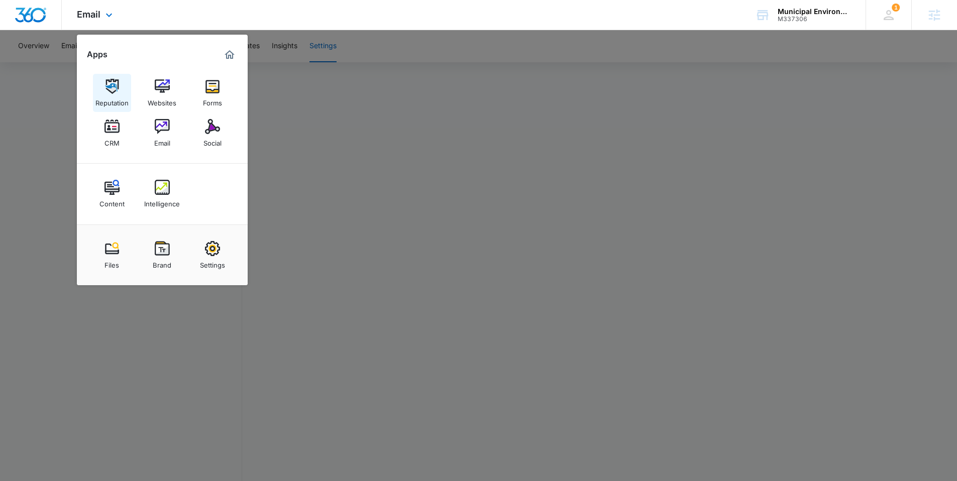
click at [115, 97] on div "Reputation" at bounding box center [111, 100] width 33 height 13
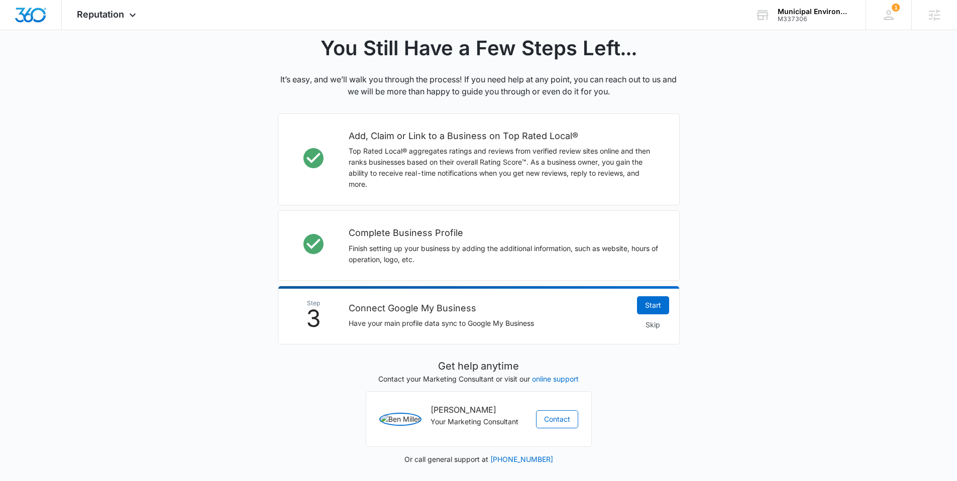
scroll to position [235, 0]
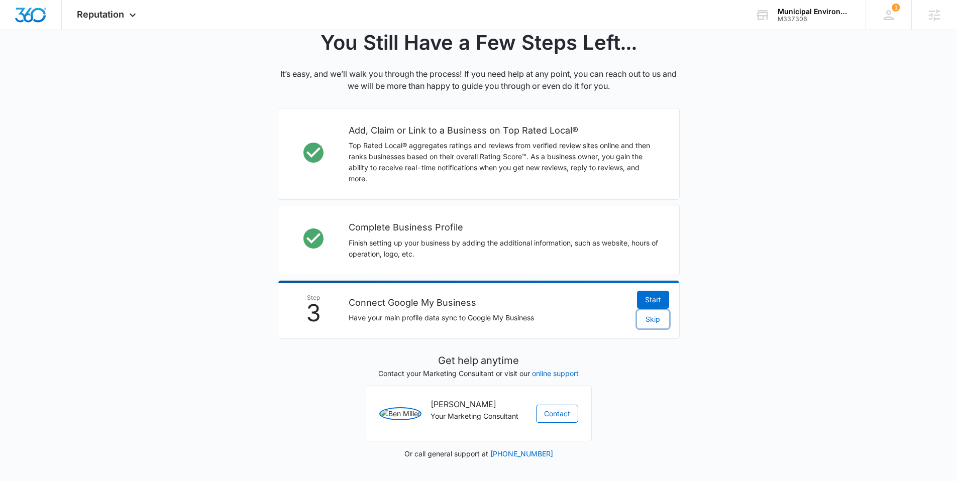
click at [656, 314] on span "Skip" at bounding box center [653, 319] width 15 height 11
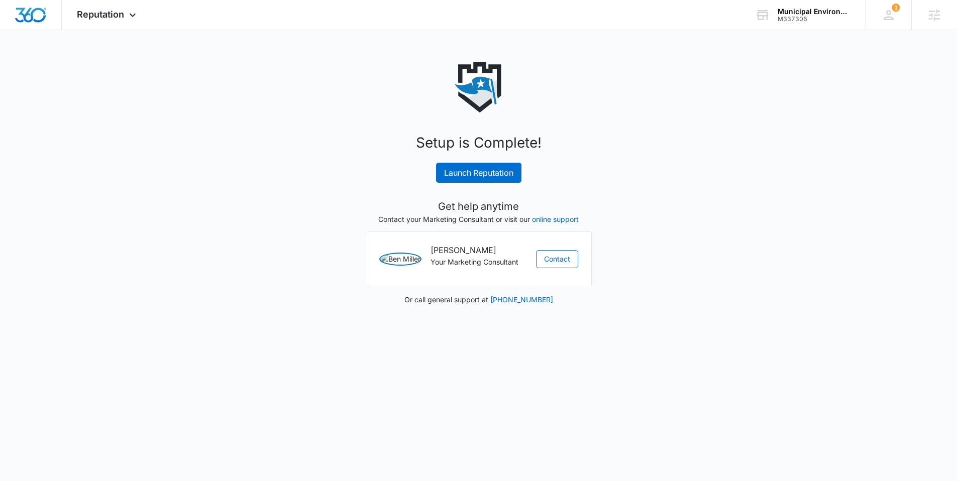
scroll to position [0, 0]
click at [473, 171] on link "Launch Reputation" at bounding box center [482, 173] width 85 height 20
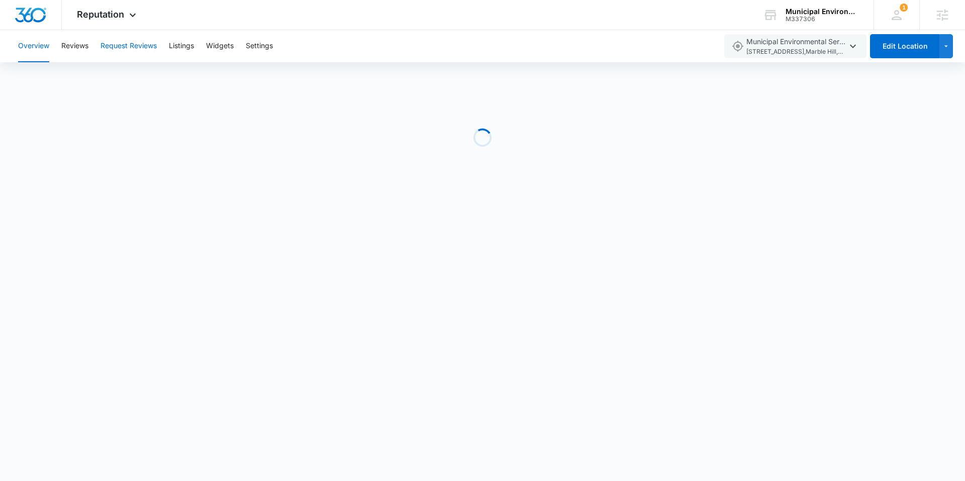
click at [134, 52] on button "Request Reviews" at bounding box center [128, 46] width 56 height 32
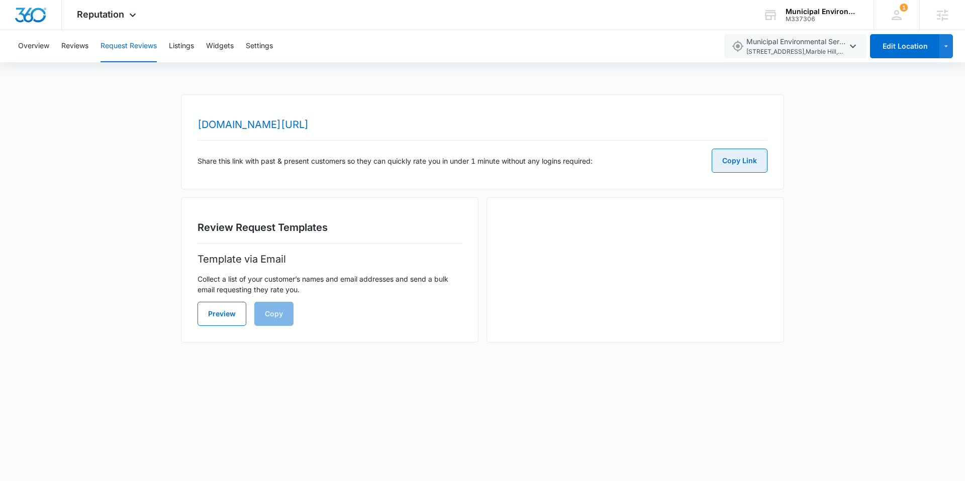
click at [730, 158] on button "Copy Link" at bounding box center [740, 161] width 56 height 24
click at [33, 12] on img "Dashboard" at bounding box center [31, 15] width 32 height 15
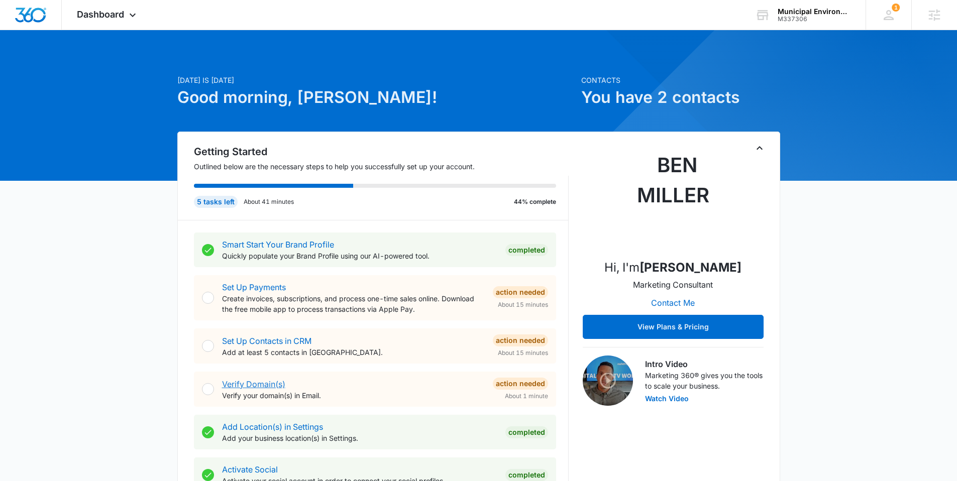
click at [254, 385] on link "Verify Domain(s)" at bounding box center [253, 384] width 63 height 10
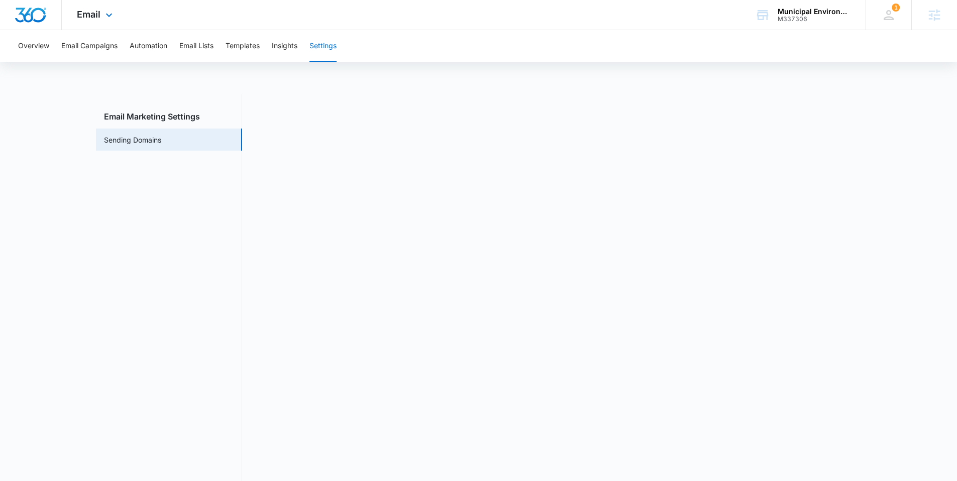
click at [30, 15] on img "Dashboard" at bounding box center [31, 15] width 32 height 15
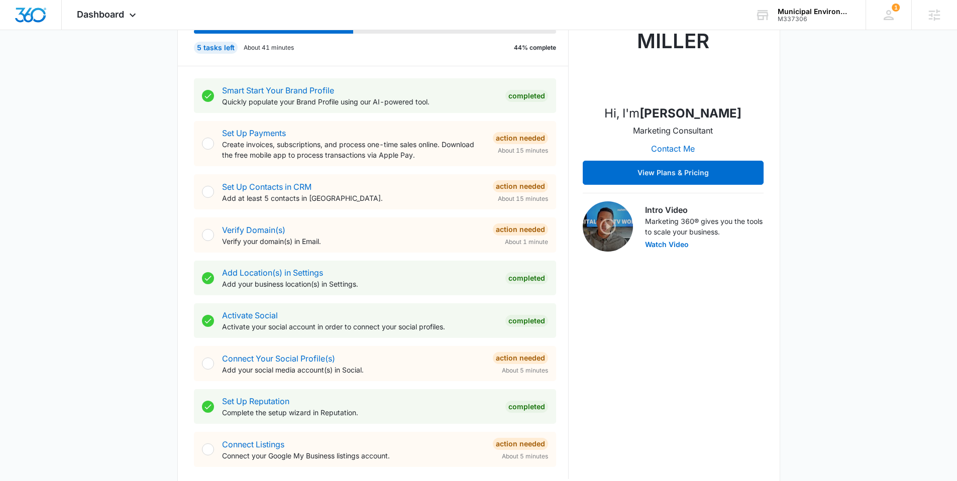
scroll to position [117, 0]
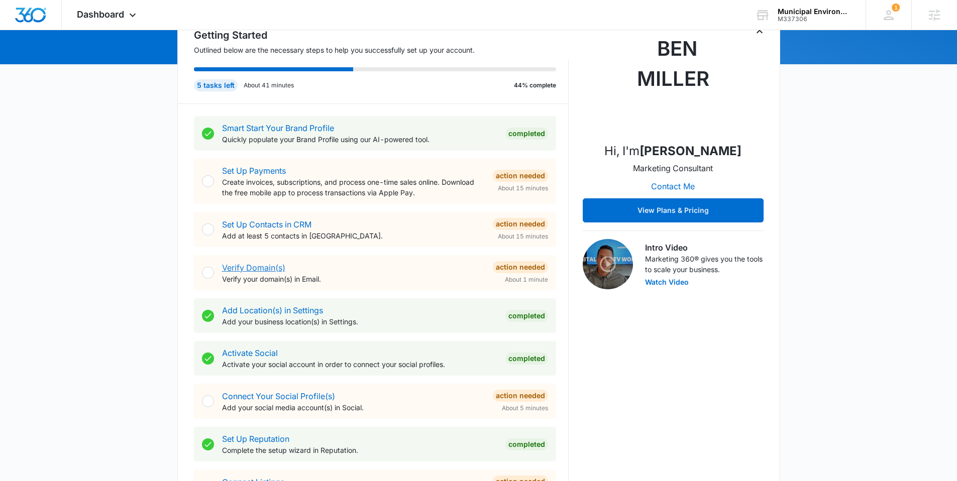
click at [264, 265] on link "Verify Domain(s)" at bounding box center [253, 268] width 63 height 10
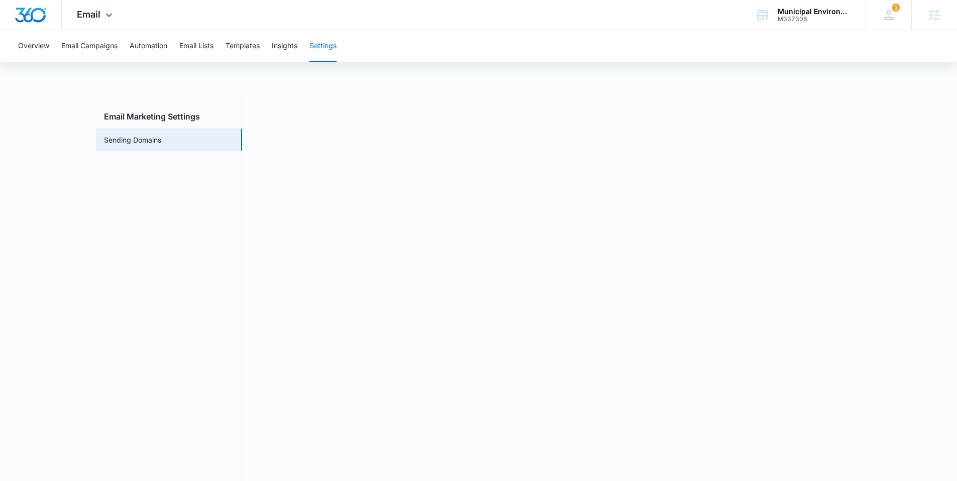
click at [21, 12] on img "Dashboard" at bounding box center [31, 15] width 32 height 15
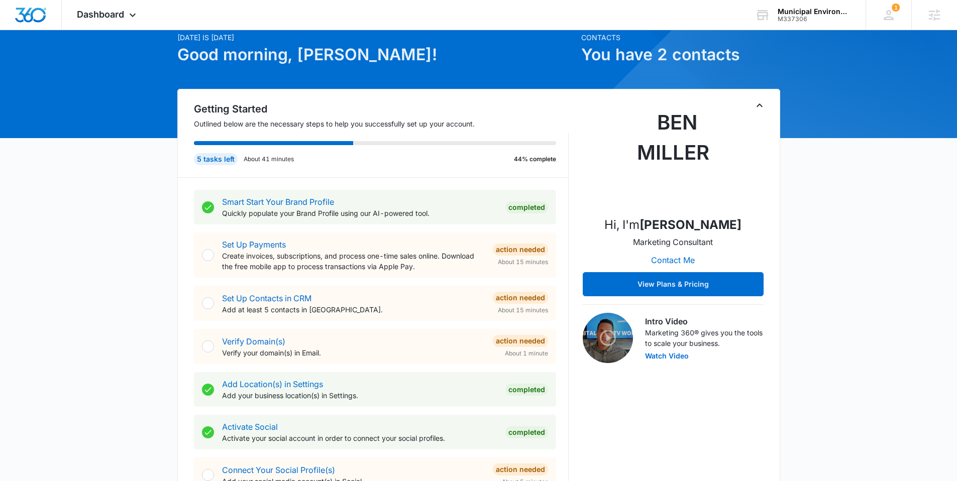
scroll to position [55, 0]
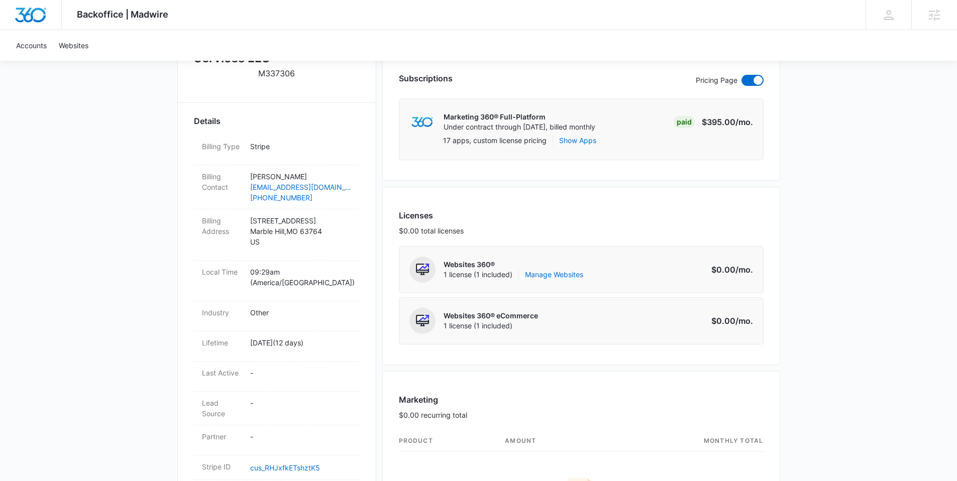
scroll to position [273, 0]
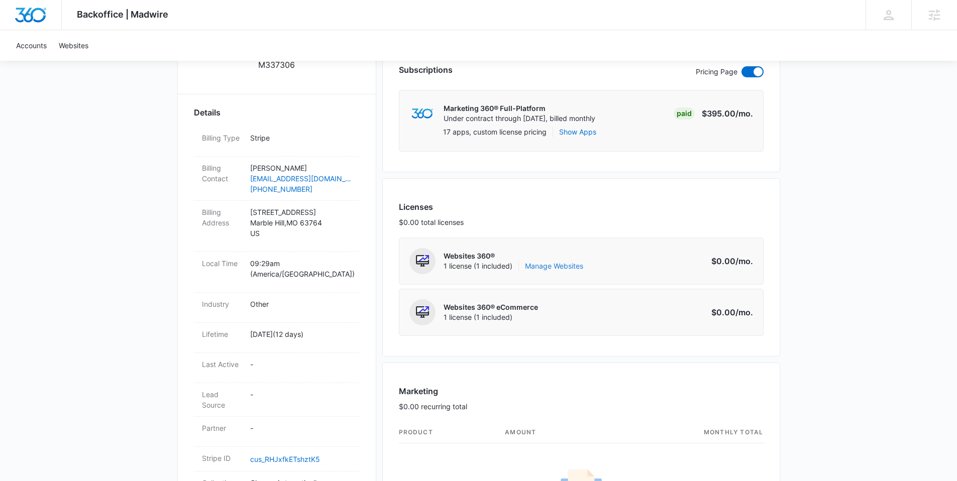
click at [543, 265] on link "Manage Websites" at bounding box center [554, 266] width 58 height 10
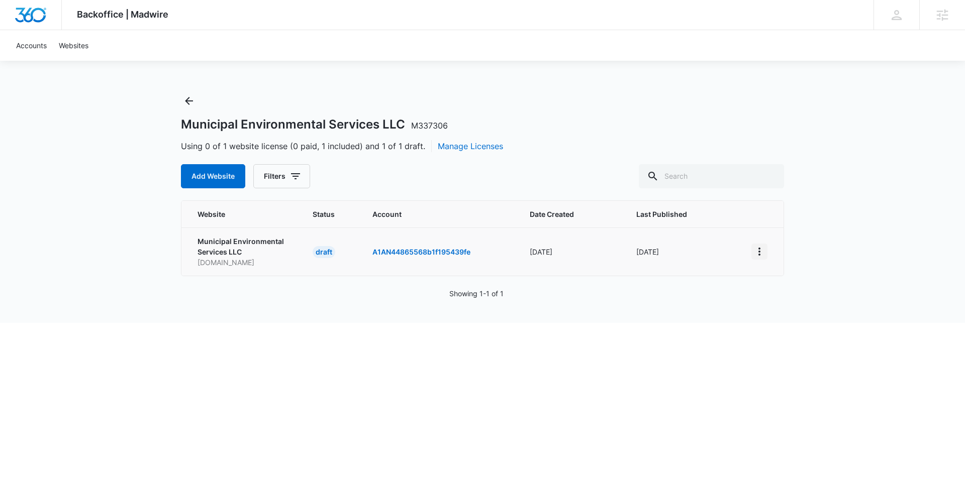
click at [762, 254] on icon "View More" at bounding box center [759, 252] width 12 height 12
click at [779, 322] on div "Activate Draft" at bounding box center [794, 325] width 60 height 7
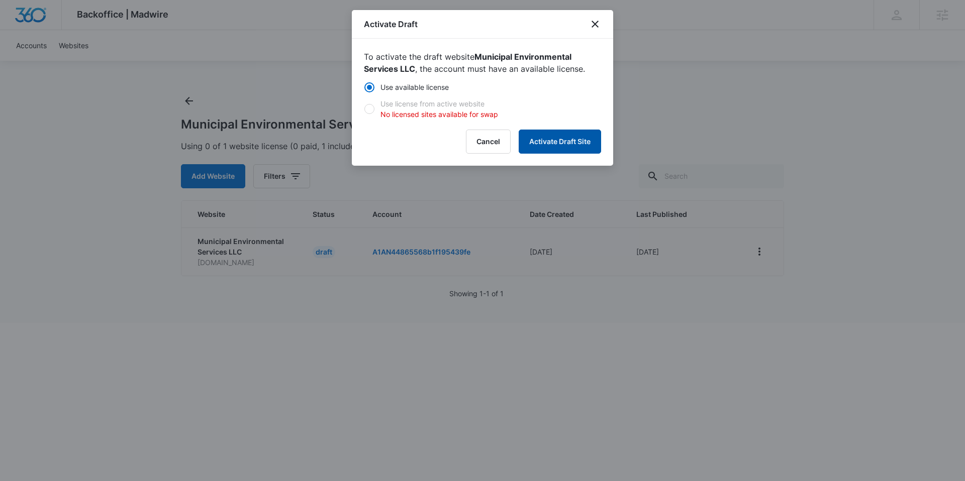
click at [536, 142] on button "Activate Draft Site" at bounding box center [560, 142] width 82 height 24
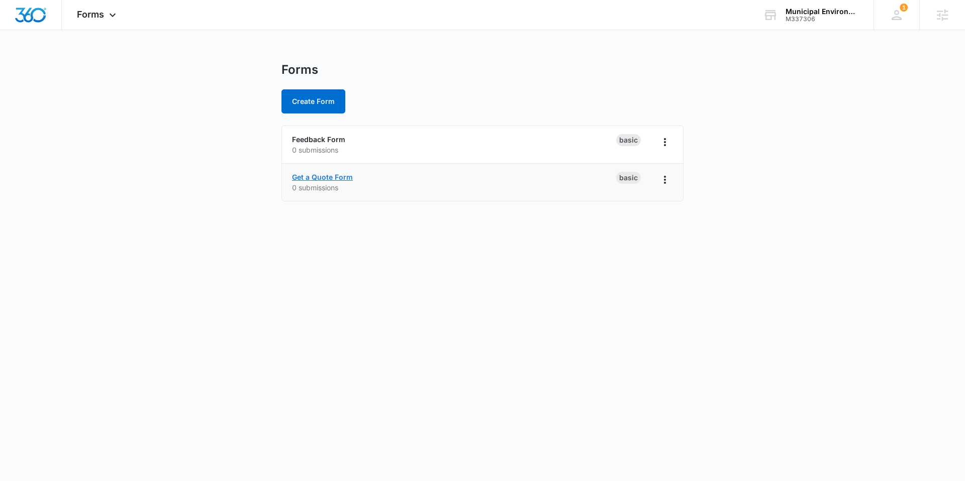
click at [324, 177] on link "Get a Quote Form" at bounding box center [322, 177] width 61 height 9
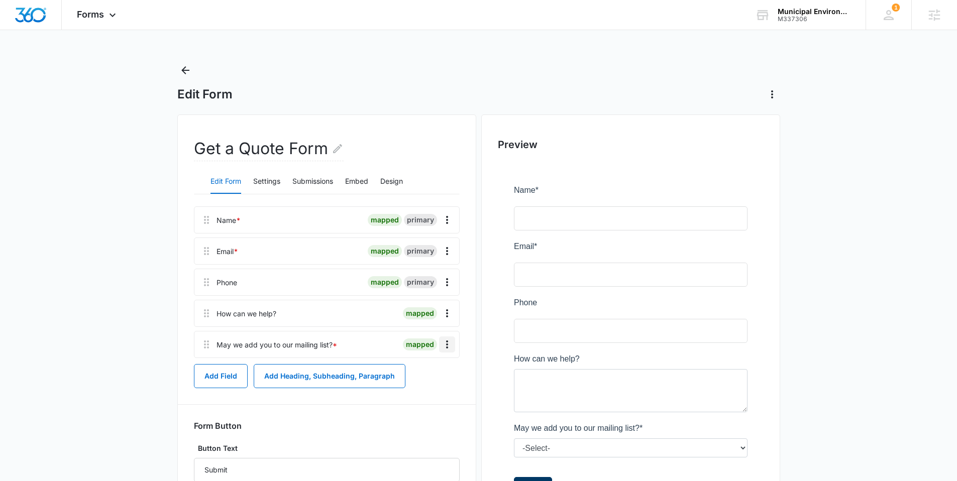
click at [447, 343] on icon "Overflow Menu" at bounding box center [447, 345] width 12 height 12
click at [432, 369] on button "Edit" at bounding box center [425, 372] width 57 height 15
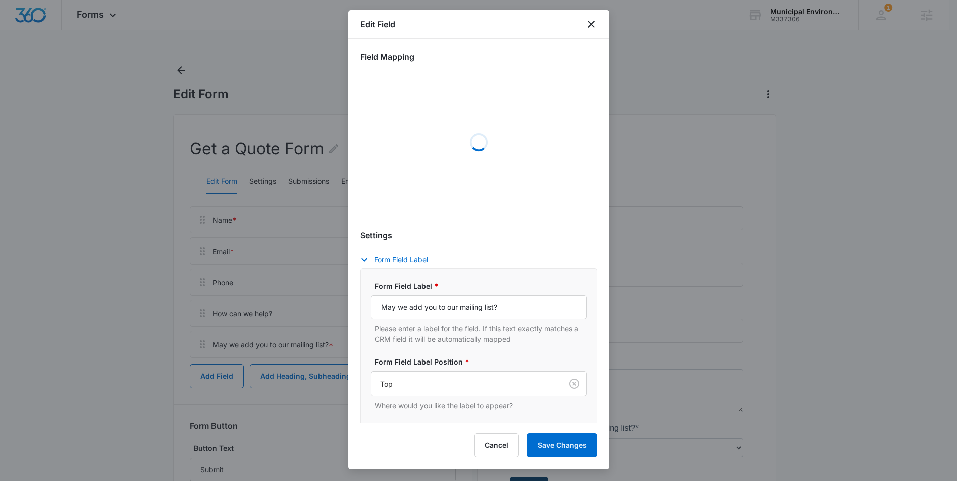
select select "333"
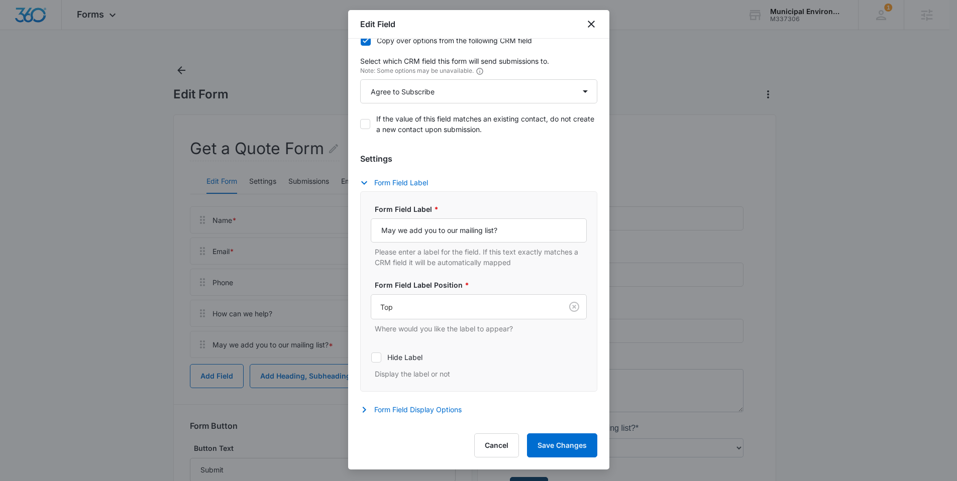
scroll to position [209, 0]
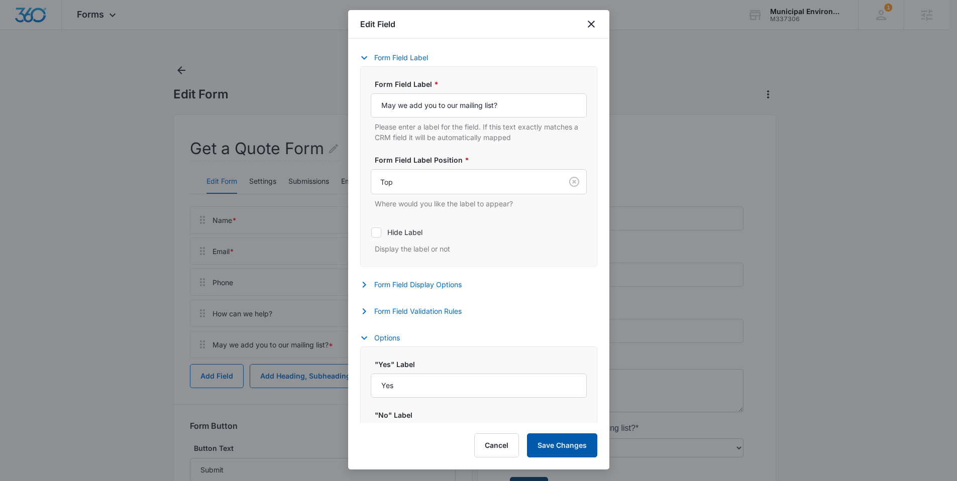
click at [547, 452] on button "Save Changes" at bounding box center [562, 446] width 70 height 24
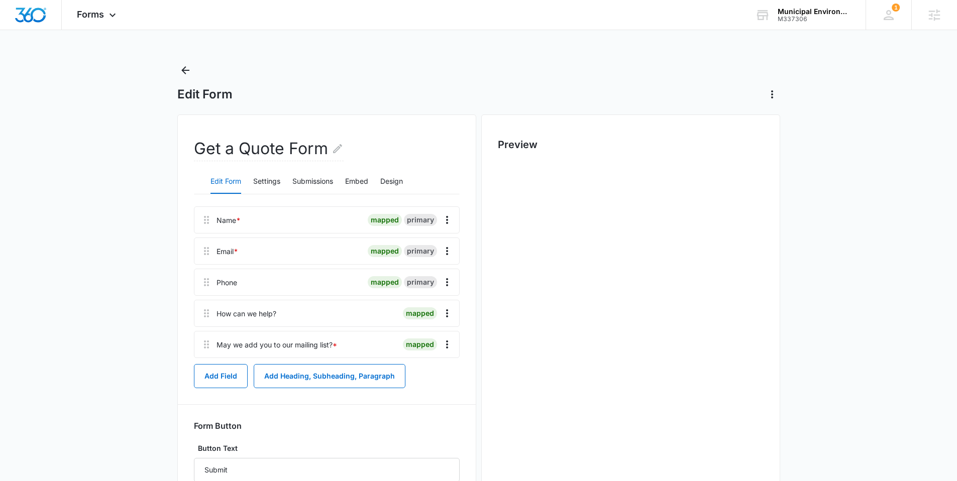
scroll to position [0, 0]
click at [262, 188] on button "Settings" at bounding box center [266, 182] width 27 height 24
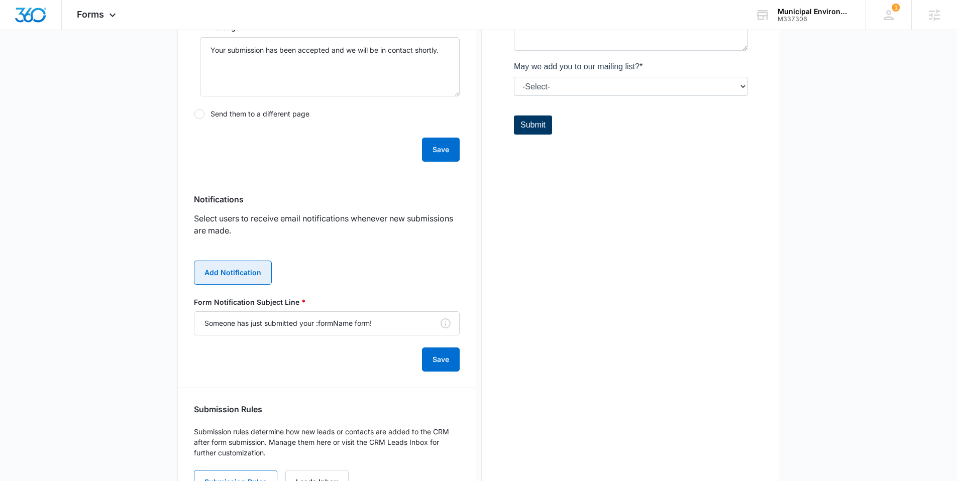
scroll to position [363, 0]
click at [235, 267] on button "Add Notification" at bounding box center [233, 271] width 78 height 24
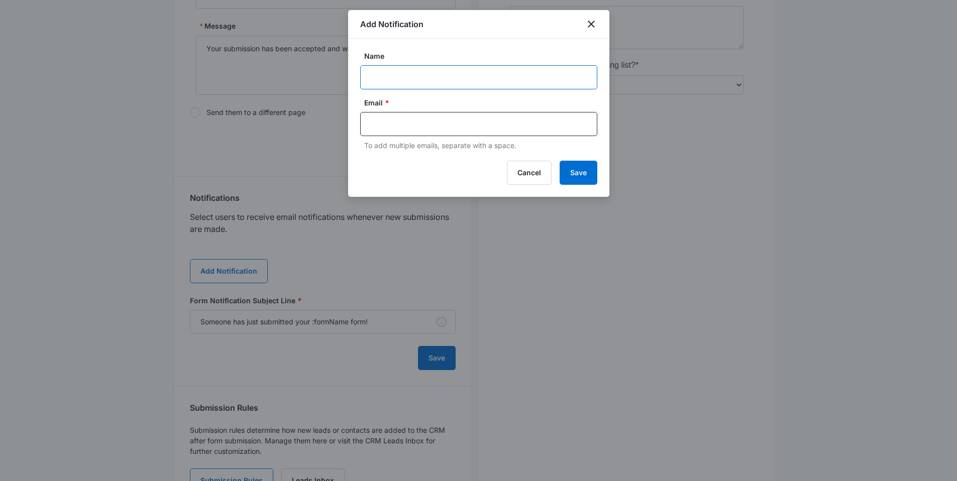
click at [414, 76] on input "Name" at bounding box center [478, 77] width 237 height 24
paste input "[EMAIL_ADDRESS][DOMAIN_NAME]"
type input "[EMAIL_ADDRESS][DOMAIN_NAME]"
click at [390, 122] on input "text" at bounding box center [480, 124] width 218 height 15
paste input "[EMAIL_ADDRESS][DOMAIN_NAME]"
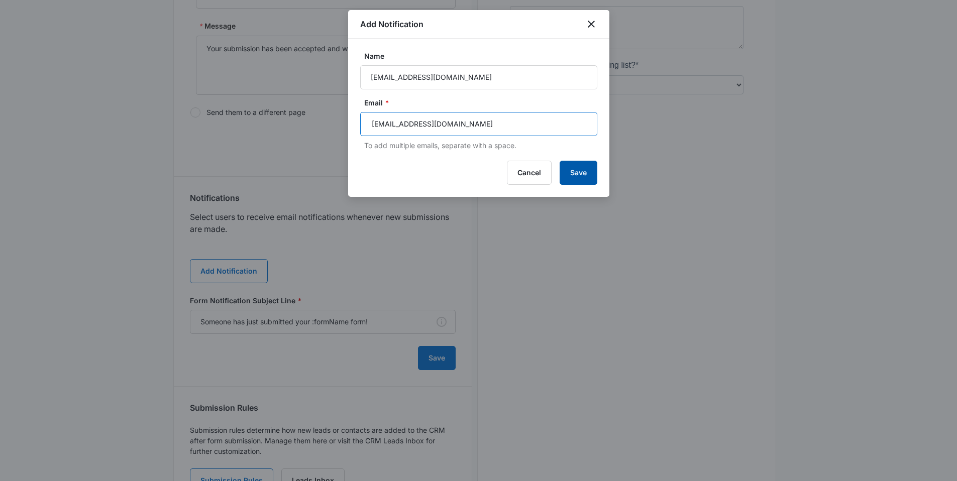
type input "[EMAIL_ADDRESS][DOMAIN_NAME]"
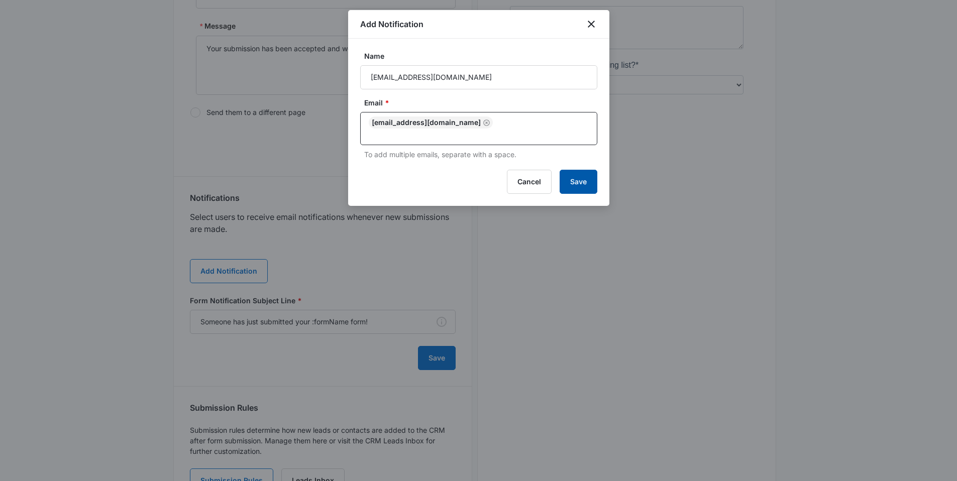
click at [576, 172] on button "Save" at bounding box center [579, 182] width 38 height 24
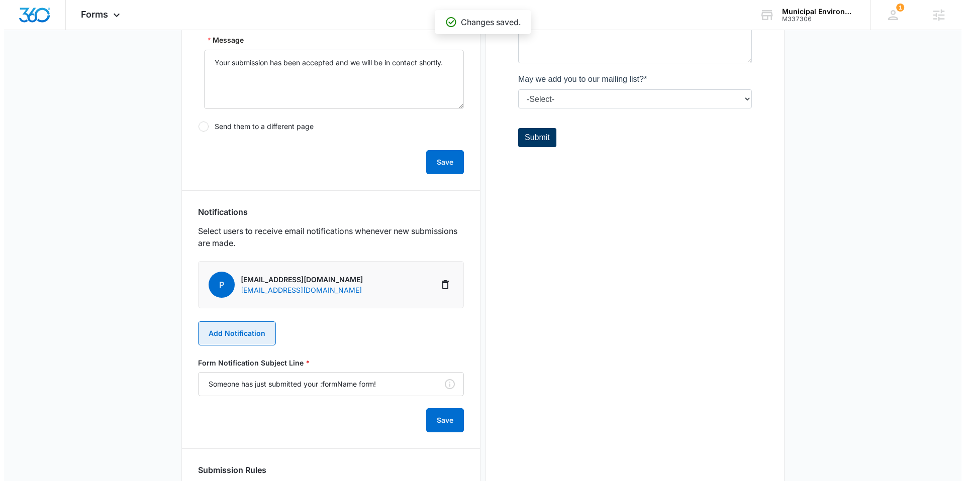
scroll to position [0, 0]
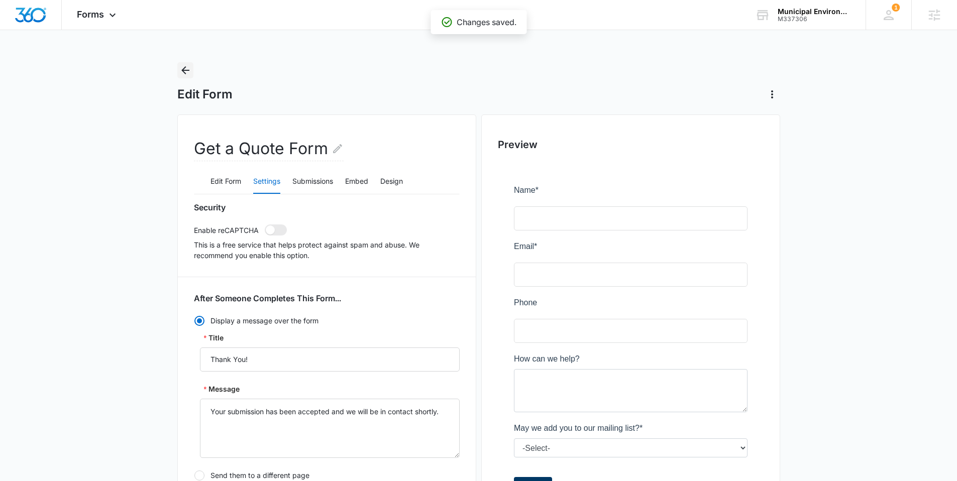
click at [186, 69] on icon "Back" at bounding box center [185, 70] width 12 height 12
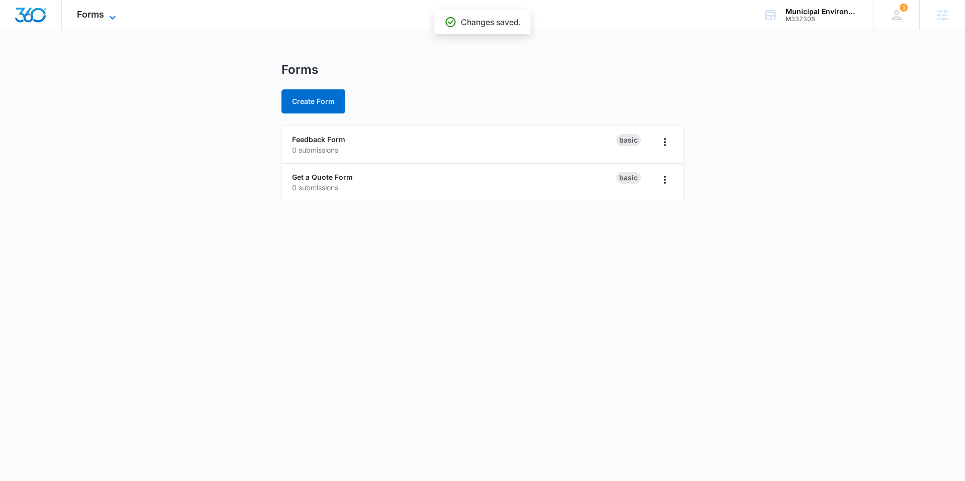
click at [93, 18] on span "Forms" at bounding box center [90, 14] width 27 height 11
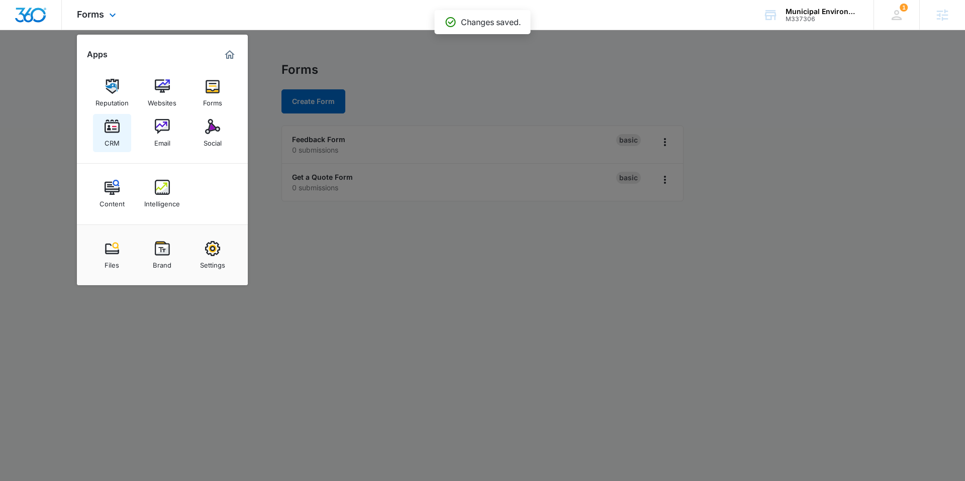
click at [113, 132] on img at bounding box center [112, 126] width 15 height 15
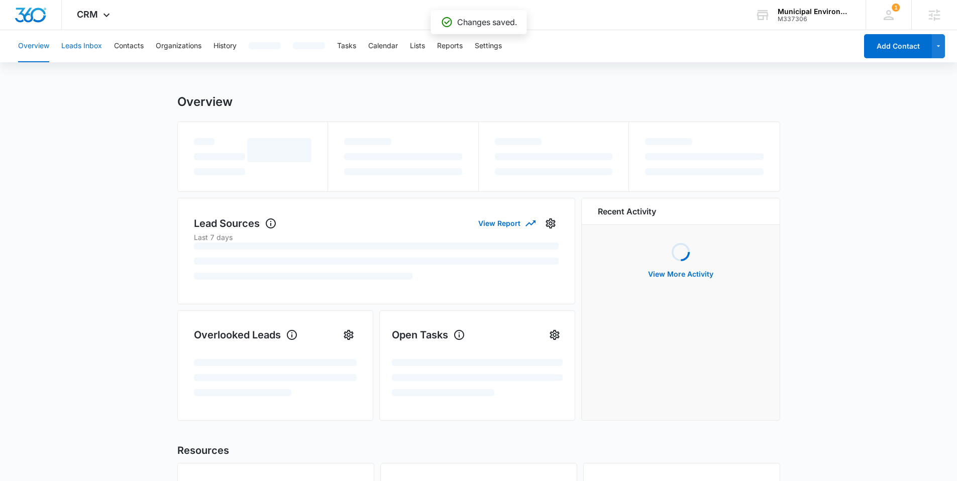
click at [78, 46] on button "Leads Inbox" at bounding box center [81, 46] width 41 height 32
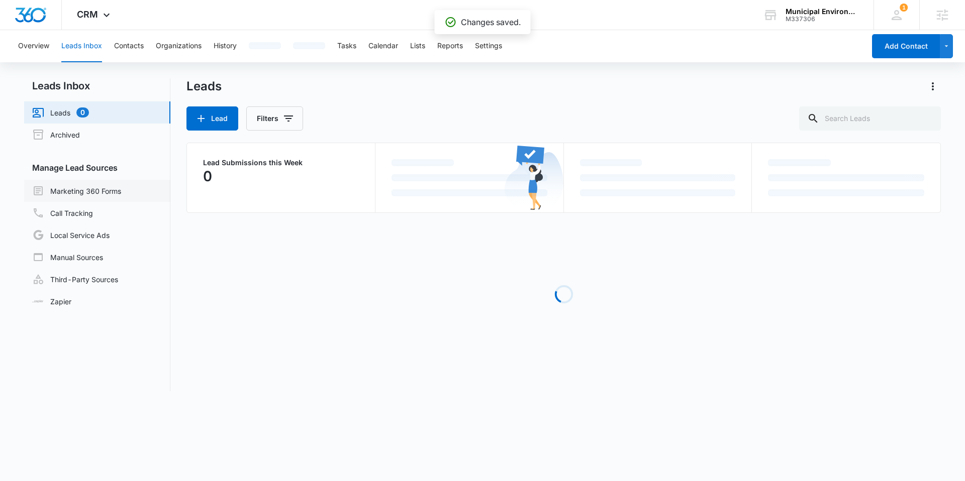
click at [105, 196] on link "Marketing 360 Forms" at bounding box center [76, 191] width 89 height 12
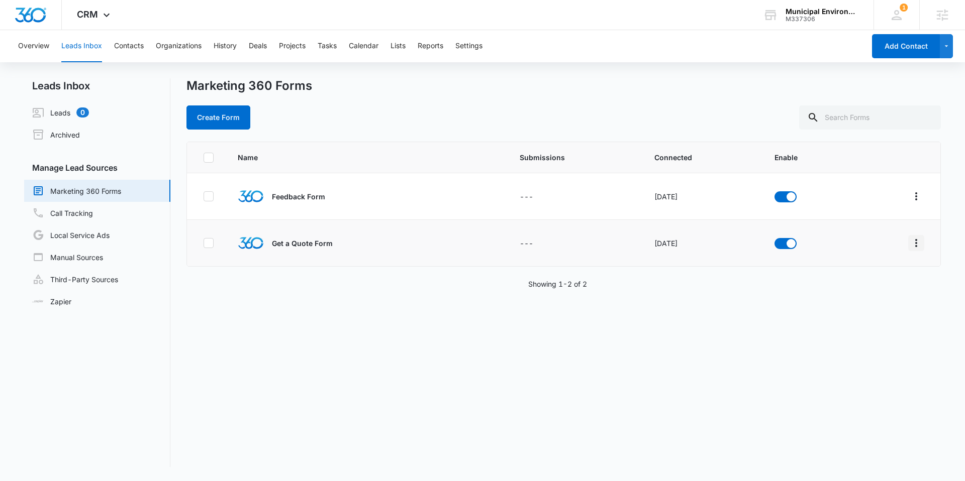
click at [910, 244] on icon "Overflow Menu" at bounding box center [916, 243] width 12 height 12
click at [880, 302] on div "Field Mapping" at bounding box center [863, 301] width 57 height 7
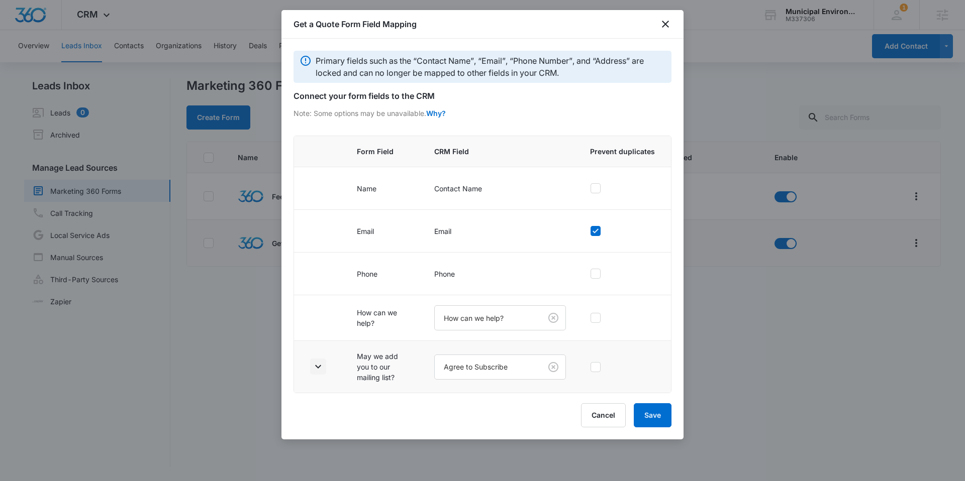
click at [318, 366] on icon "button" at bounding box center [318, 367] width 12 height 12
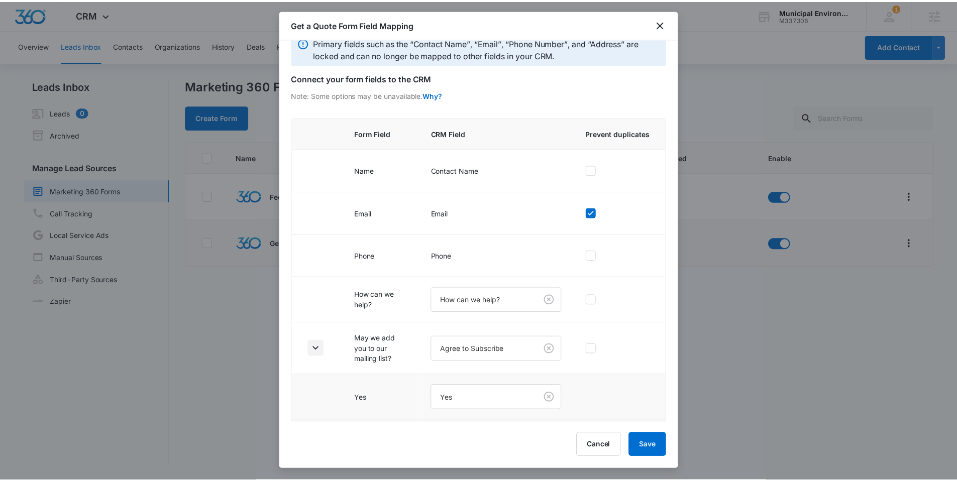
scroll to position [61, 0]
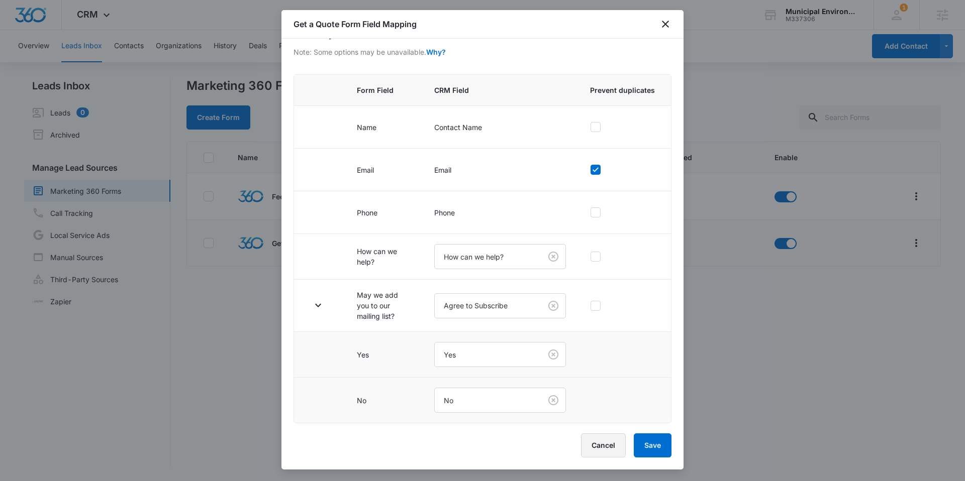
click at [595, 446] on button "Cancel" at bounding box center [603, 446] width 45 height 24
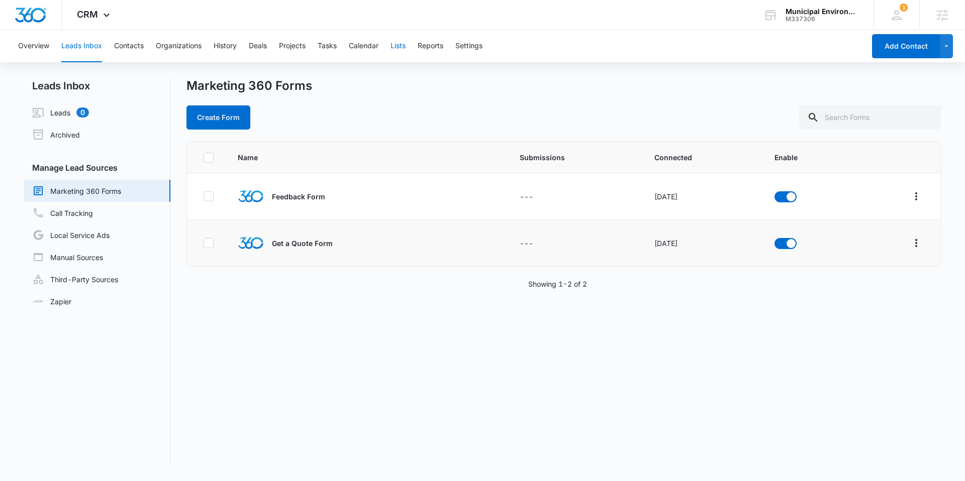
click at [397, 49] on button "Lists" at bounding box center [397, 46] width 15 height 32
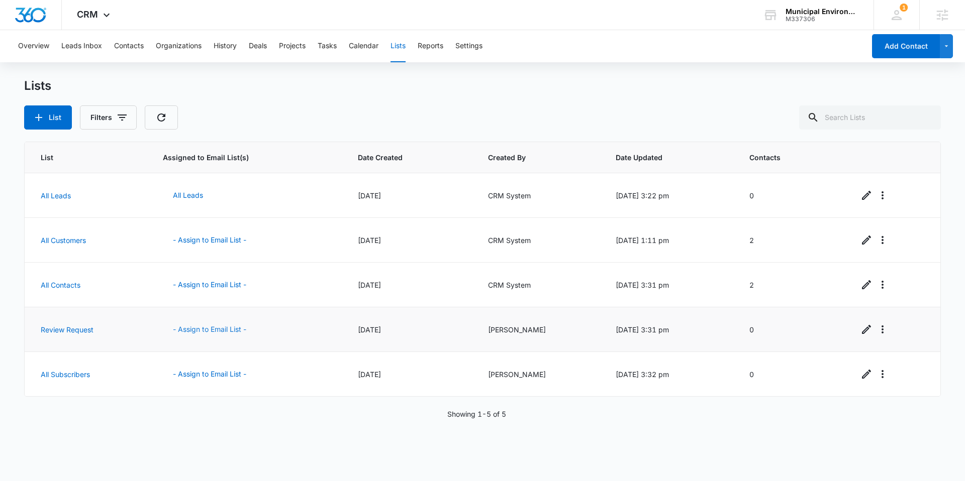
click at [205, 333] on button "- Assign to Email List -" at bounding box center [209, 330] width 93 height 24
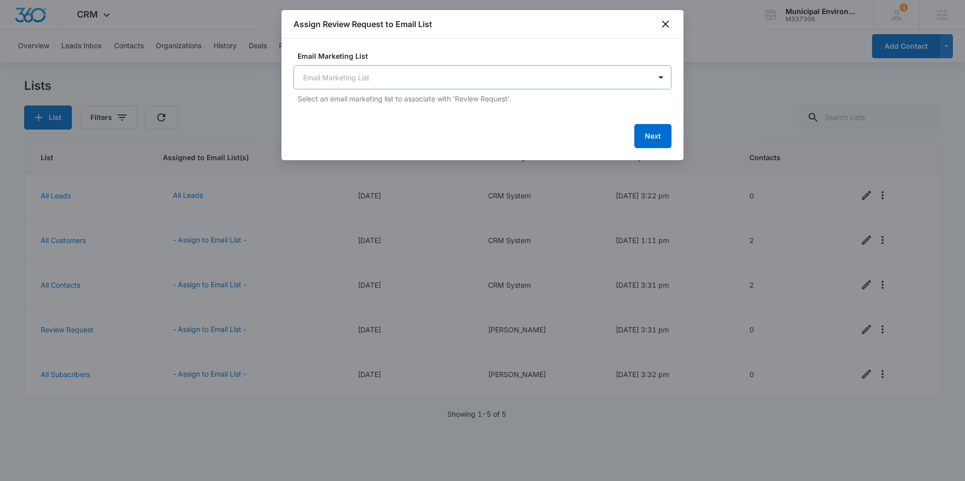
click at [424, 75] on body "CRM Apps Reputation Websites Forms CRM Email Social Content Intelligence Files …" at bounding box center [482, 240] width 965 height 481
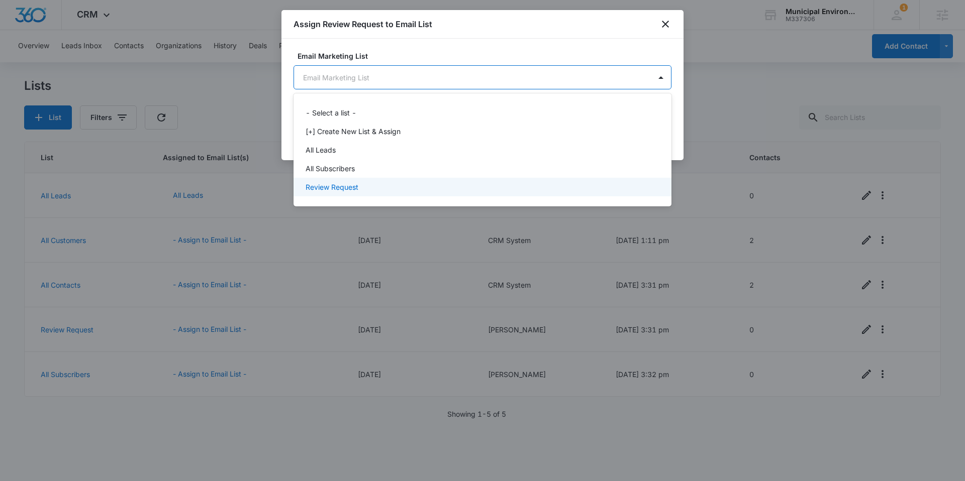
click at [382, 184] on div "Review Request" at bounding box center [482, 187] width 352 height 11
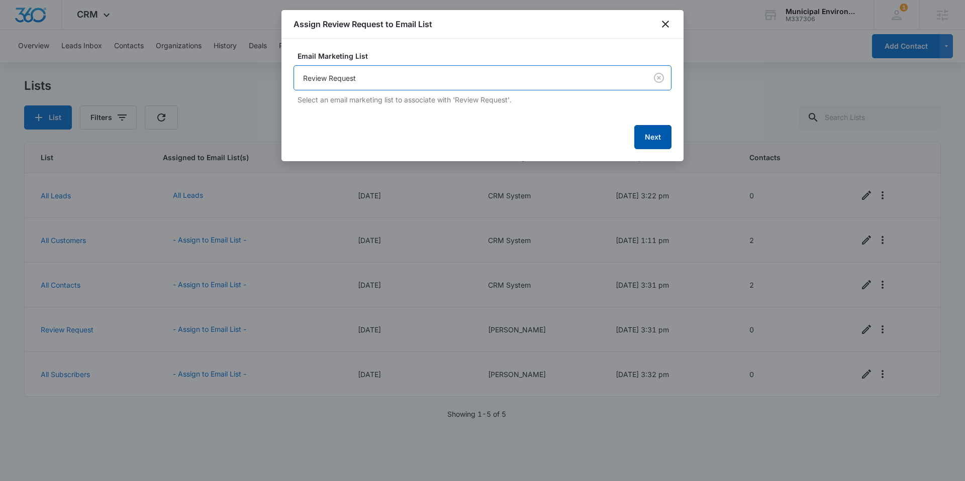
click at [655, 136] on button "Next" at bounding box center [652, 137] width 37 height 24
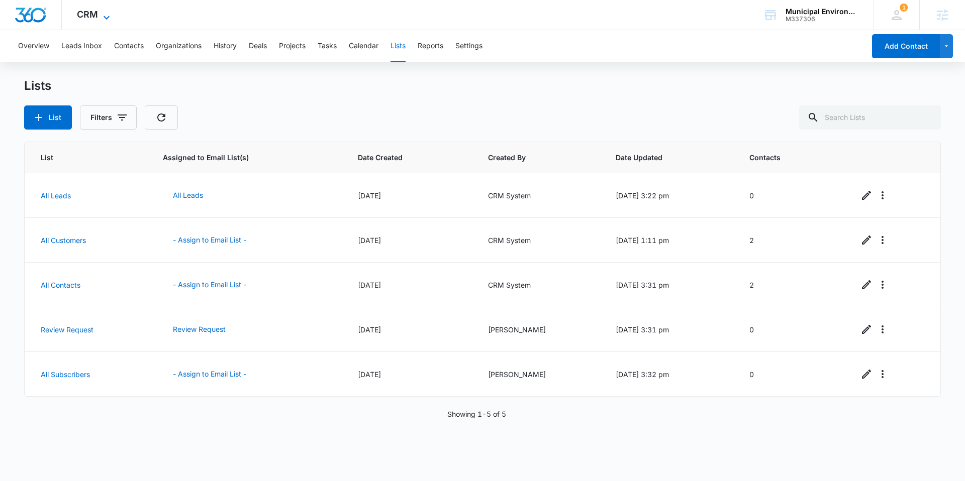
click at [90, 13] on span "CRM" at bounding box center [87, 14] width 21 height 11
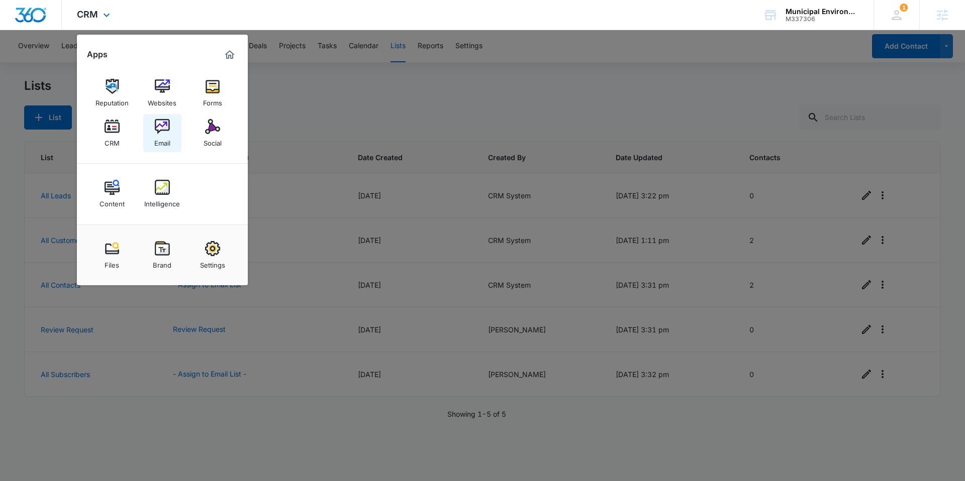
click at [156, 134] on img at bounding box center [162, 126] width 15 height 15
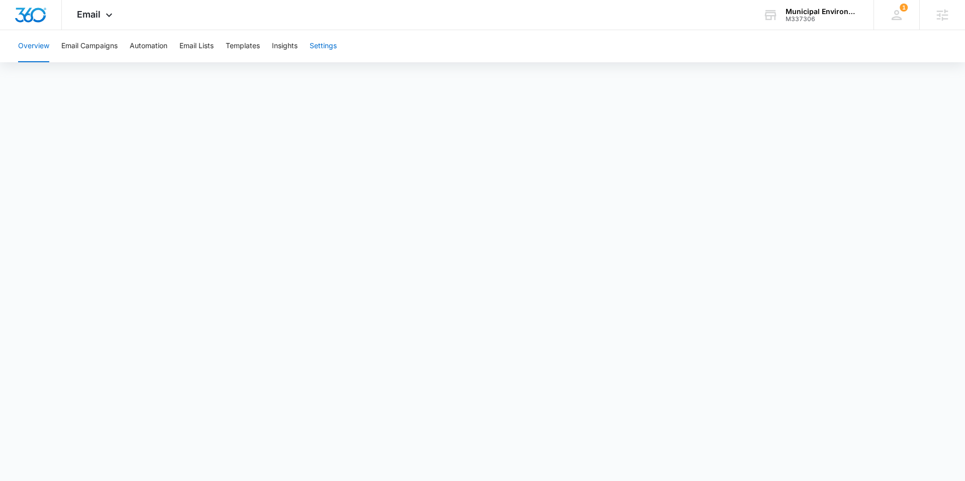
click at [320, 48] on button "Settings" at bounding box center [323, 46] width 27 height 32
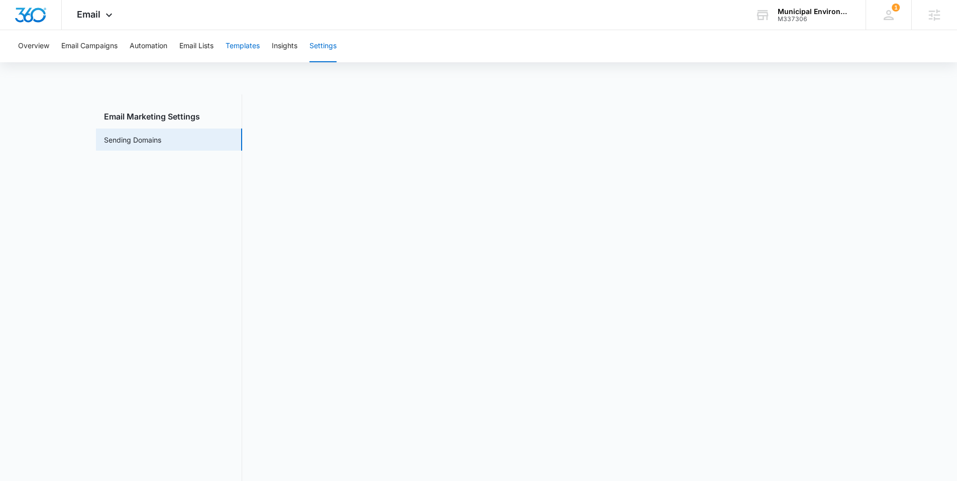
click at [250, 48] on button "Templates" at bounding box center [243, 46] width 34 height 32
click at [30, 15] on img "Dashboard" at bounding box center [31, 15] width 32 height 15
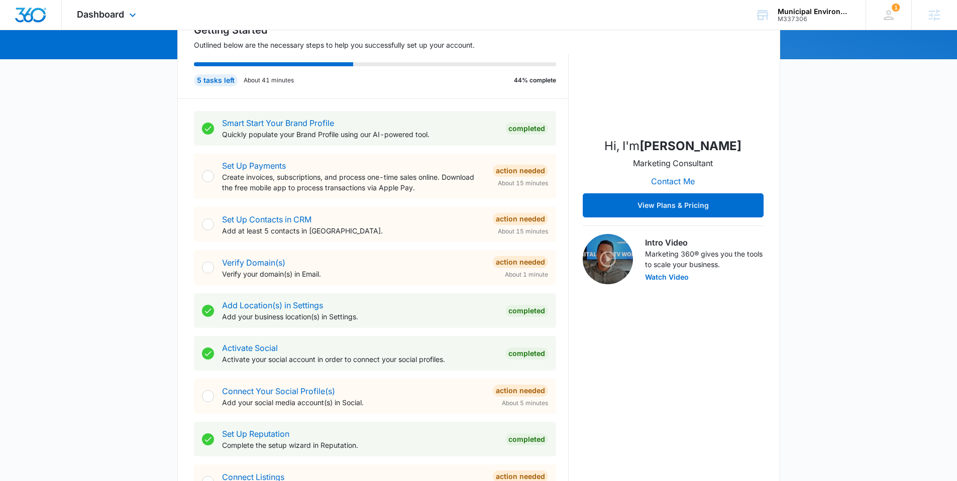
scroll to position [139, 0]
